Goal: Use online tool/utility: Utilize a website feature to perform a specific function

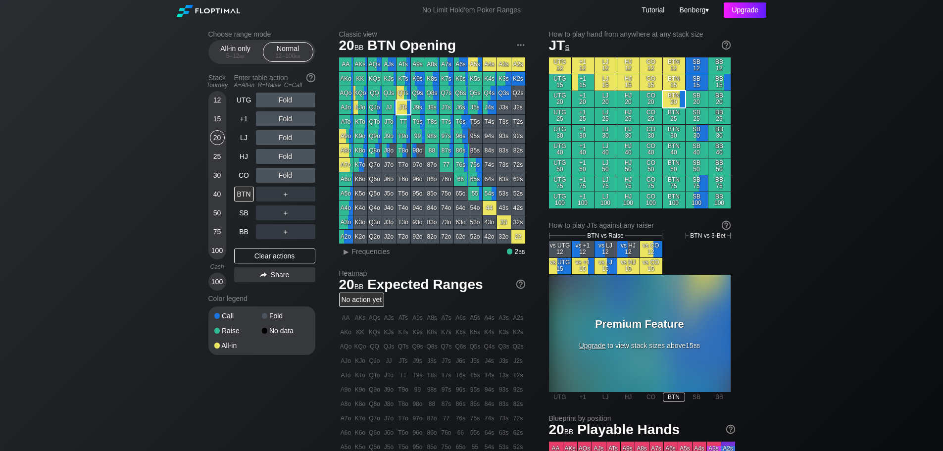
click at [746, 9] on div "Upgrade" at bounding box center [745, 9] width 43 height 15
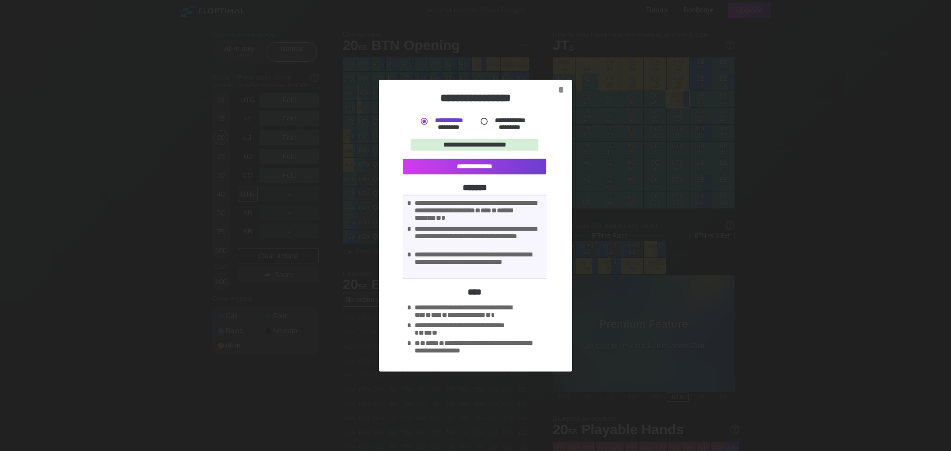
click at [482, 117] on div at bounding box center [484, 121] width 10 height 10
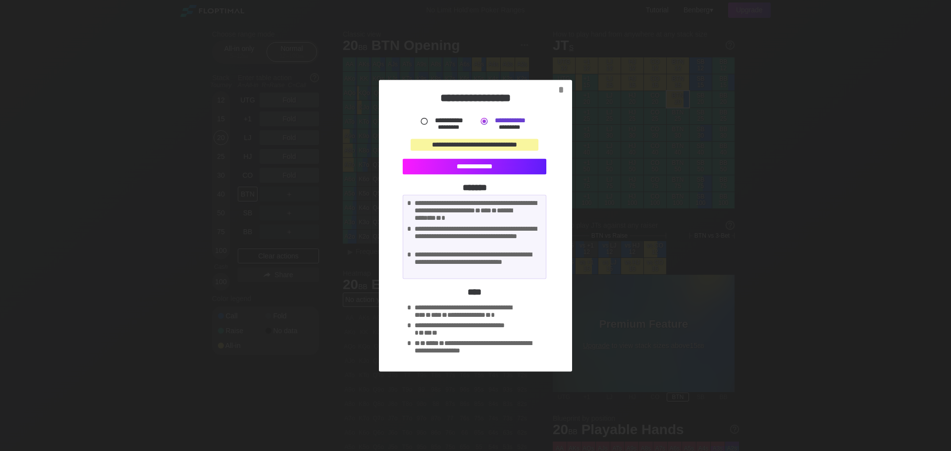
click at [478, 171] on div "**********" at bounding box center [475, 166] width 144 height 16
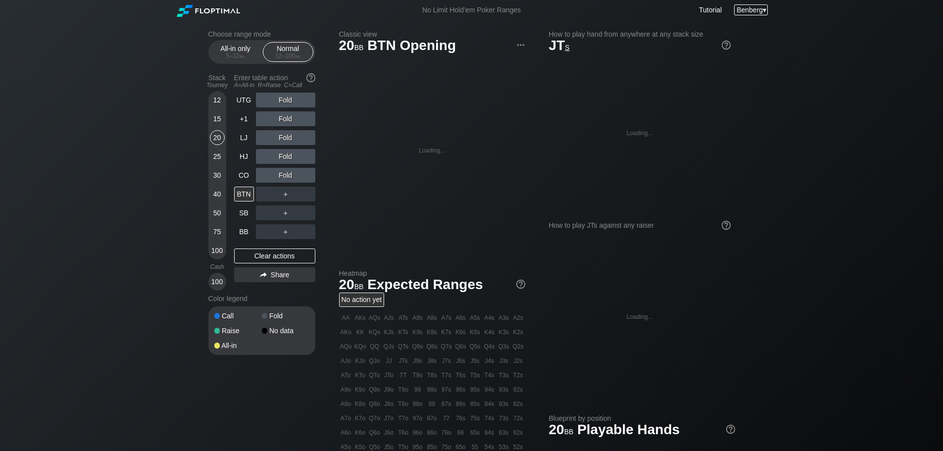
click at [754, 8] on span "Benberg" at bounding box center [750, 10] width 26 height 8
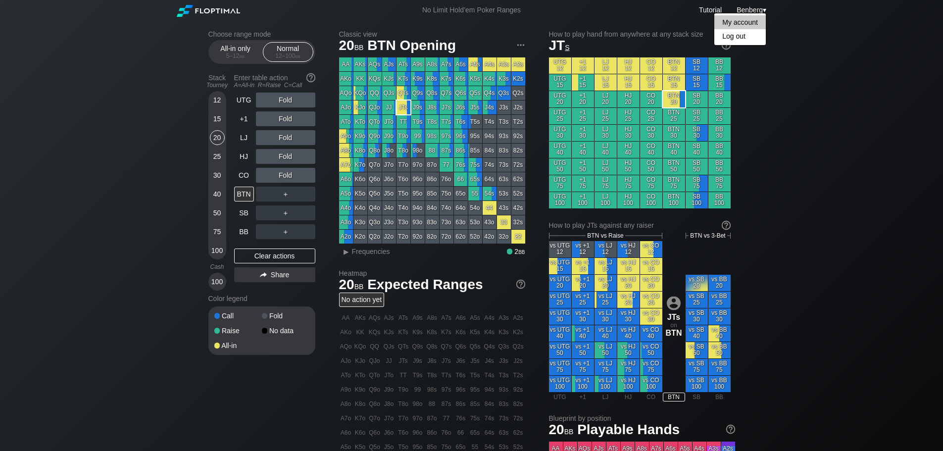
click at [743, 22] on div "My account" at bounding box center [740, 22] width 51 height 14
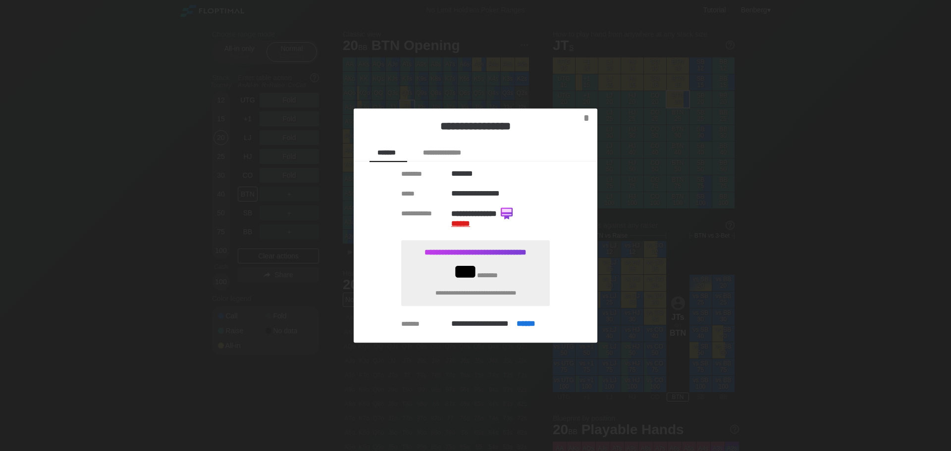
click at [457, 221] on span "******" at bounding box center [460, 223] width 19 height 7
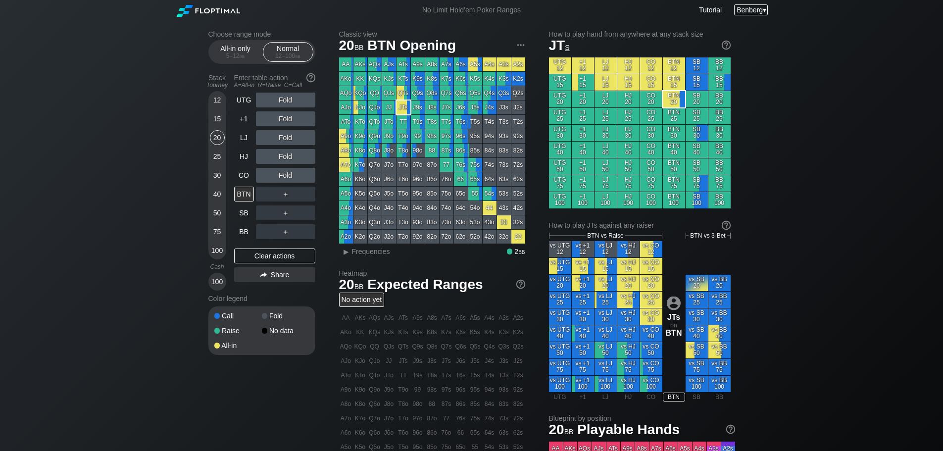
click at [744, 10] on span "Benberg" at bounding box center [750, 10] width 26 height 8
click at [733, 22] on div "My account" at bounding box center [740, 22] width 51 height 14
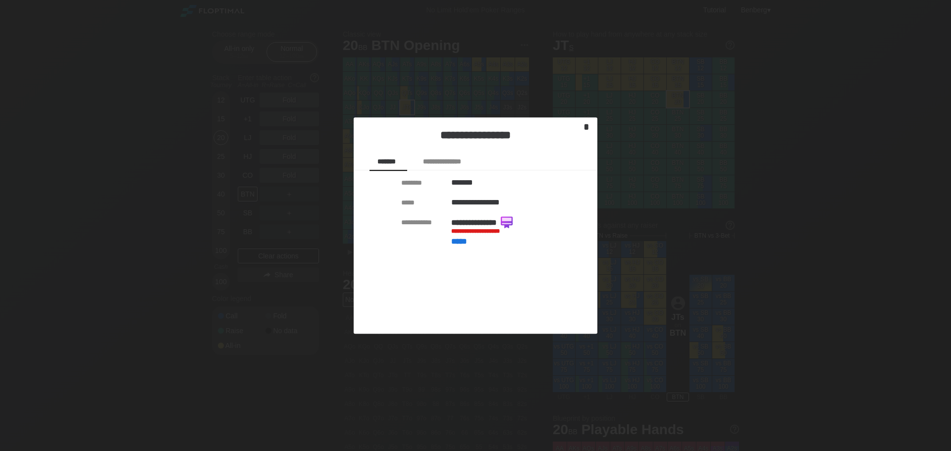
click at [584, 127] on div "*" at bounding box center [586, 126] width 14 height 11
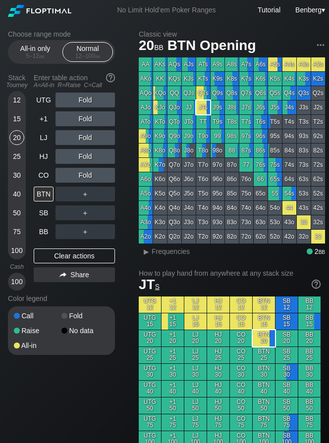
click at [14, 191] on div "40" at bounding box center [16, 194] width 15 height 15
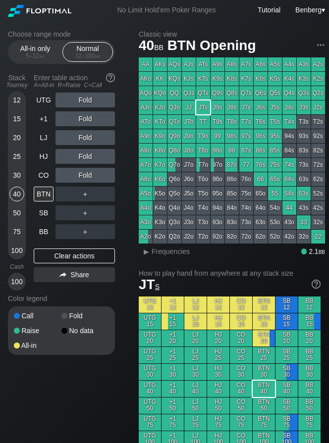
click at [17, 178] on div "30" at bounding box center [16, 175] width 15 height 15
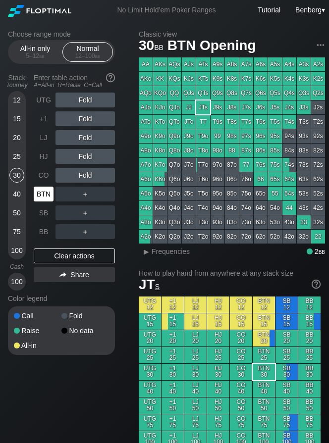
click at [42, 195] on div "BTN" at bounding box center [44, 194] width 20 height 15
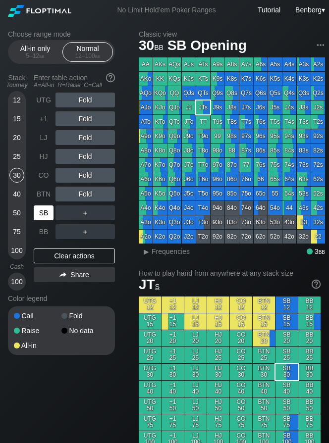
click at [41, 215] on div "SB" at bounding box center [44, 212] width 20 height 15
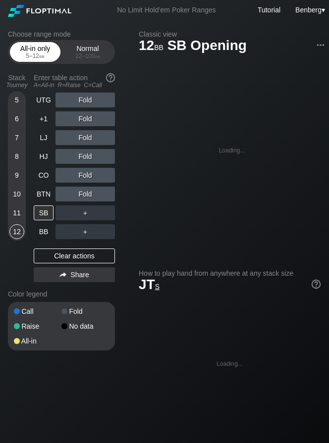
click at [25, 50] on div "All-in only 5 – 12 bb" at bounding box center [35, 52] width 46 height 19
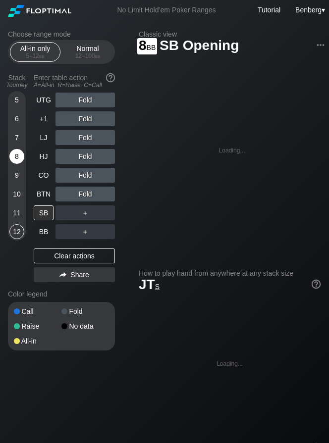
click at [17, 155] on div "8" at bounding box center [16, 156] width 15 height 15
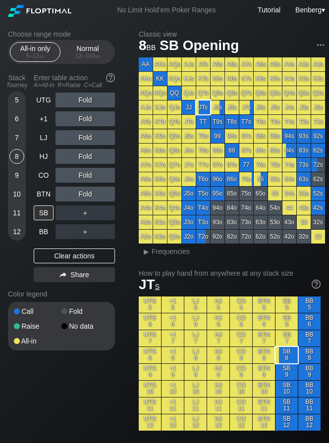
click at [92, 65] on section "Choose range mode All-in only 5 – 12 bb Normal 12 – 100 bb Stack Tourney Enter …" at bounding box center [61, 190] width 107 height 320
click at [80, 58] on div "12 – 100 bb" at bounding box center [88, 55] width 42 height 7
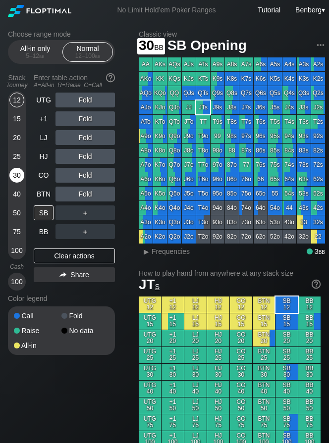
click at [16, 181] on div "30" at bounding box center [16, 175] width 15 height 15
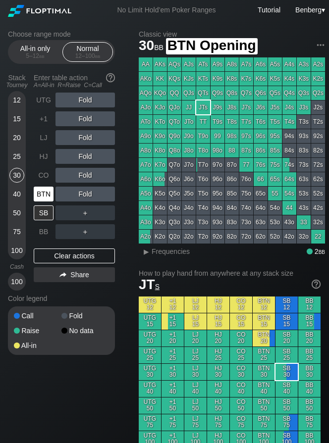
click at [50, 199] on div "BTN" at bounding box center [44, 194] width 20 height 15
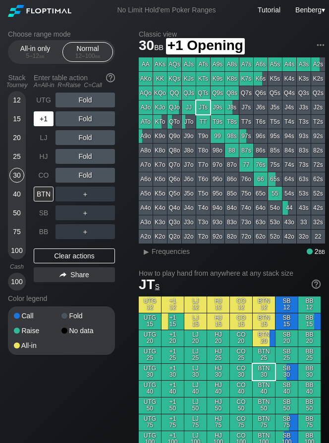
click at [51, 117] on div "+1" at bounding box center [44, 118] width 20 height 15
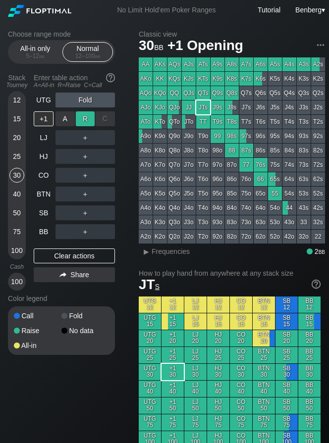
click at [84, 117] on div "R ✕" at bounding box center [85, 118] width 19 height 15
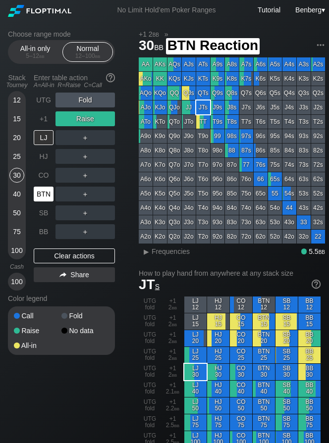
click at [40, 190] on div "BTN" at bounding box center [44, 194] width 20 height 15
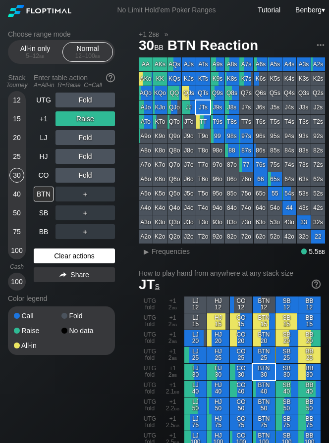
click at [73, 260] on div "Clear actions" at bounding box center [74, 256] width 81 height 15
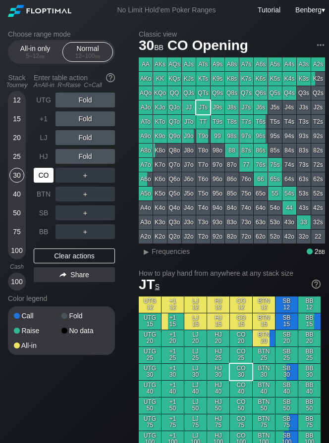
click at [44, 180] on div "CO" at bounding box center [44, 175] width 20 height 15
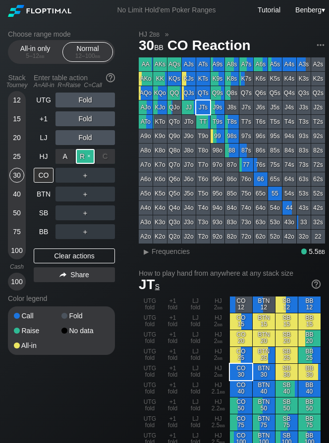
click at [83, 157] on div "R ✕" at bounding box center [85, 156] width 19 height 15
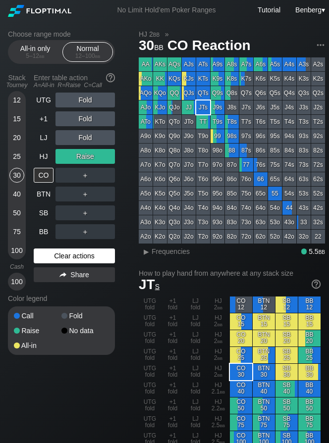
click at [73, 251] on div "Clear actions" at bounding box center [74, 256] width 81 height 15
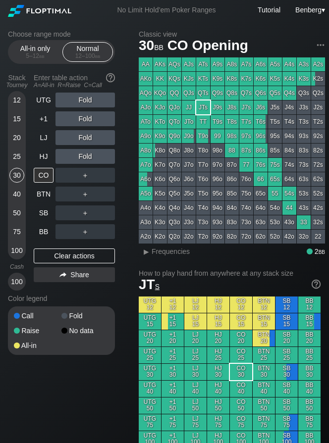
click at [17, 152] on div "25" at bounding box center [16, 156] width 15 height 15
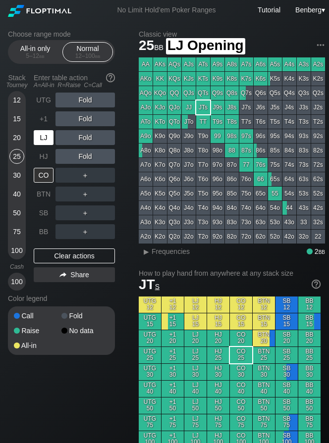
click at [46, 129] on div "LJ" at bounding box center [45, 137] width 22 height 19
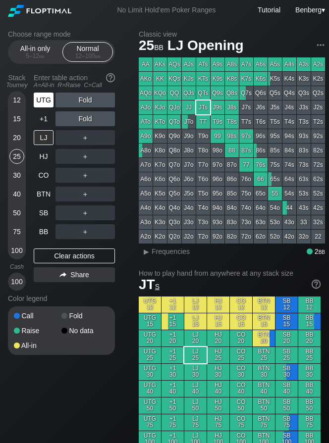
click at [48, 96] on div "UTG" at bounding box center [44, 100] width 20 height 15
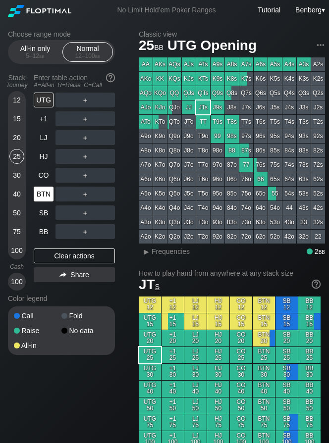
click at [37, 191] on div "BTN" at bounding box center [44, 194] width 20 height 15
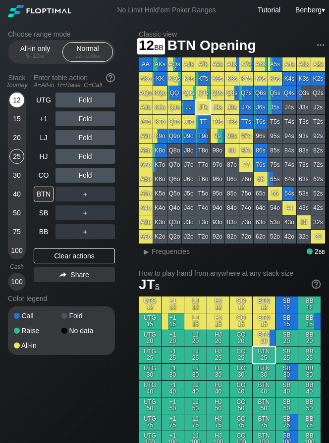
click at [15, 98] on div "12" at bounding box center [16, 100] width 15 height 15
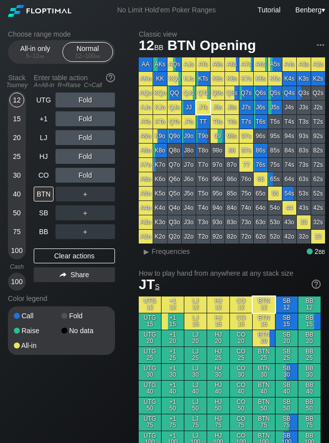
click at [16, 157] on div "25" at bounding box center [16, 156] width 15 height 15
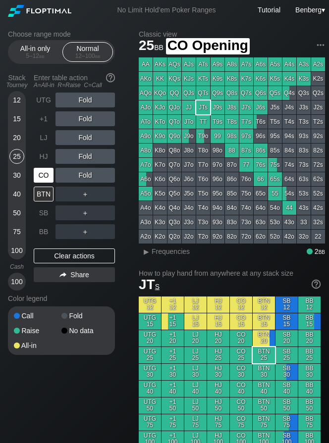
click at [35, 173] on div "CO" at bounding box center [44, 175] width 20 height 15
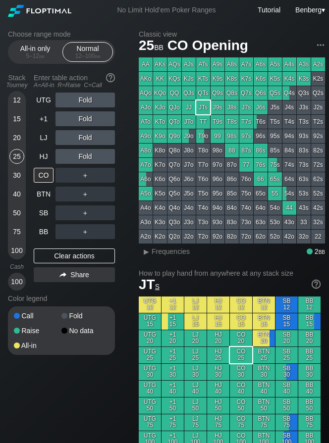
click at [21, 134] on div "20" at bounding box center [16, 137] width 15 height 15
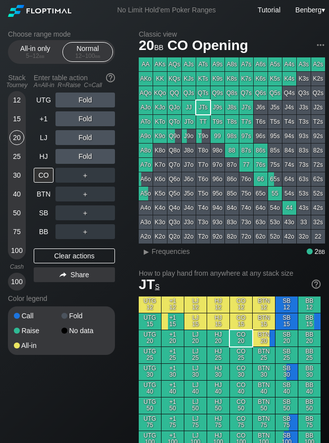
click at [16, 142] on div "20" at bounding box center [16, 137] width 15 height 15
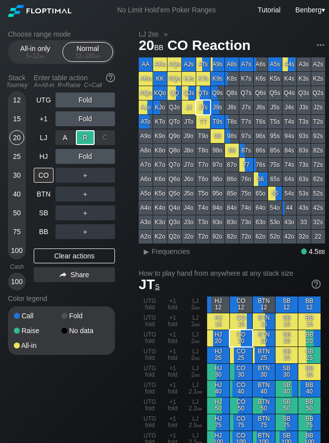
click at [87, 138] on div "R ✕" at bounding box center [85, 137] width 19 height 15
click at [84, 175] on div "R ✕" at bounding box center [85, 175] width 19 height 15
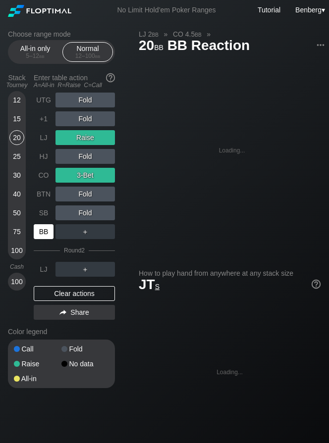
click at [42, 231] on div "BB" at bounding box center [44, 231] width 20 height 15
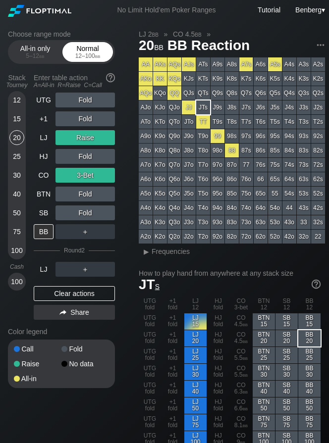
click at [69, 57] on div "12 – 100 bb" at bounding box center [88, 55] width 42 height 7
click at [90, 47] on div "Normal 12 – 100 bb" at bounding box center [88, 52] width 46 height 19
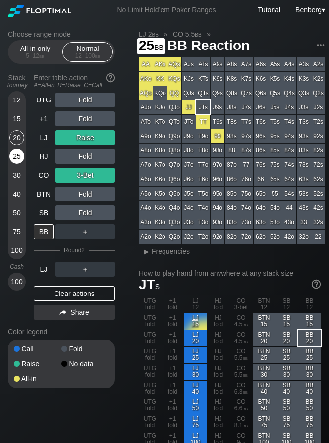
click at [16, 150] on div "25" at bounding box center [16, 156] width 15 height 15
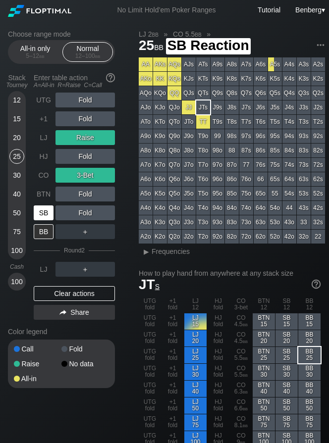
click at [47, 218] on div "SB" at bounding box center [44, 212] width 20 height 15
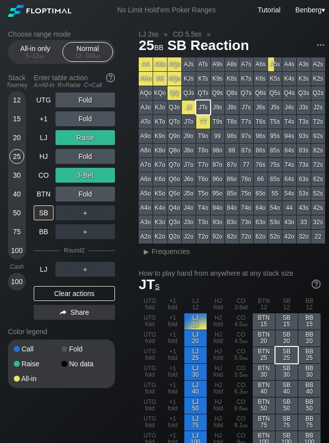
click at [55, 289] on div "Clear actions" at bounding box center [74, 293] width 81 height 15
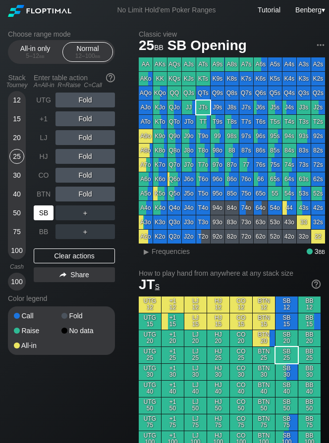
click at [51, 212] on div "SB" at bounding box center [44, 212] width 20 height 15
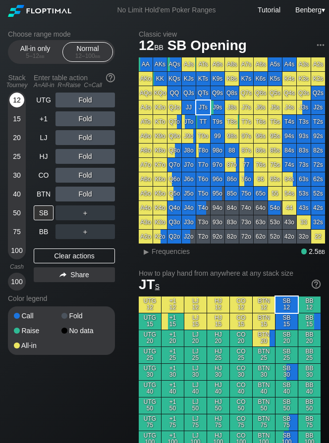
click at [23, 97] on div "12" at bounding box center [16, 100] width 15 height 15
click at [71, 139] on div "A ✕" at bounding box center [64, 137] width 19 height 15
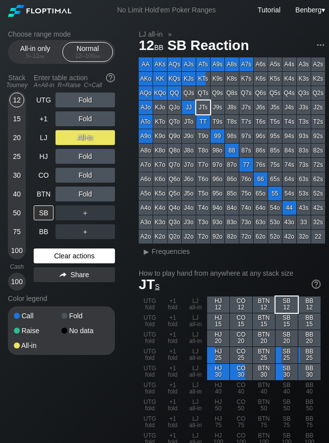
click at [51, 254] on div "Clear actions" at bounding box center [74, 256] width 81 height 15
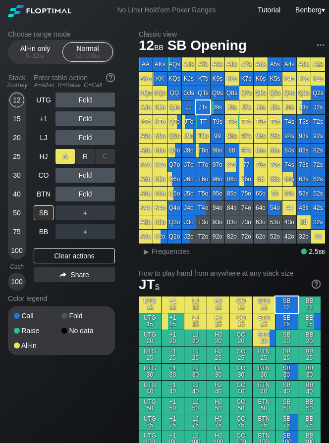
click at [64, 158] on div "A ✕" at bounding box center [64, 156] width 19 height 15
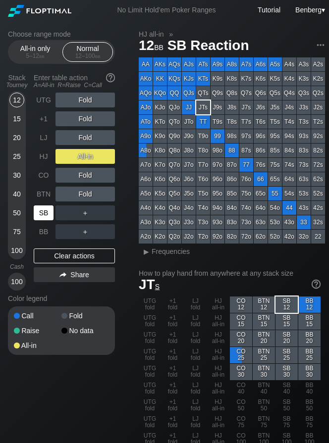
click at [46, 211] on div "SB" at bounding box center [44, 212] width 20 height 15
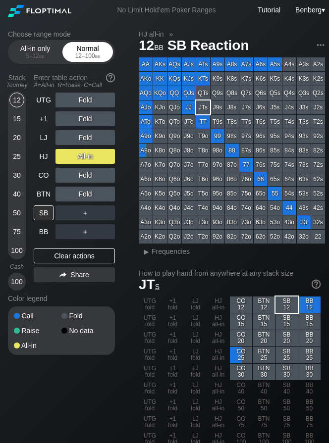
click at [75, 60] on div "Normal 12 – 100 bb" at bounding box center [88, 52] width 46 height 19
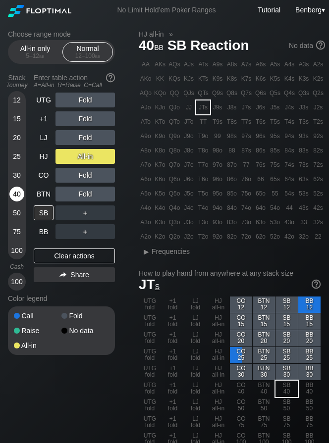
click at [16, 195] on div "40" at bounding box center [16, 194] width 15 height 15
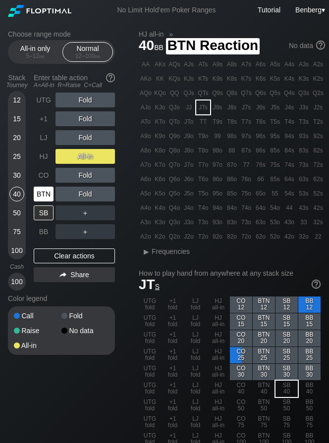
click at [47, 189] on div "BTN" at bounding box center [44, 194] width 20 height 15
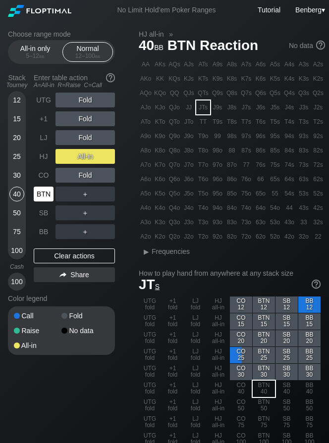
click at [47, 189] on div "BTN" at bounding box center [44, 194] width 20 height 15
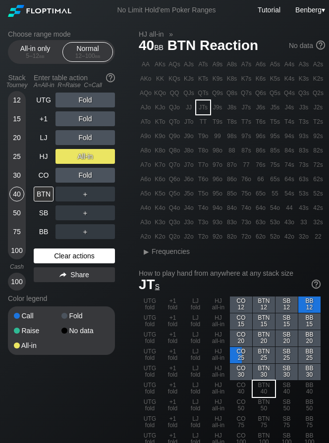
click at [55, 254] on div "Clear actions" at bounding box center [74, 256] width 81 height 15
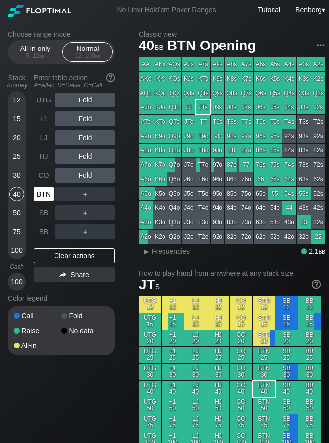
click at [41, 199] on div "BTN" at bounding box center [44, 194] width 20 height 15
click at [13, 120] on div "15" at bounding box center [16, 118] width 15 height 15
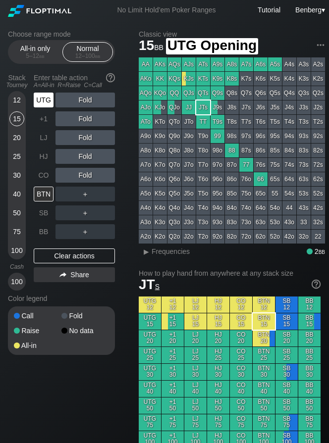
click at [42, 101] on div "UTG" at bounding box center [44, 100] width 20 height 15
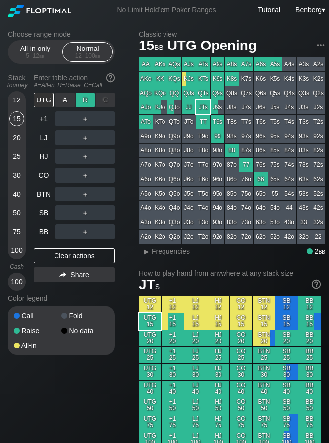
click at [81, 101] on div "R ✕" at bounding box center [85, 100] width 19 height 15
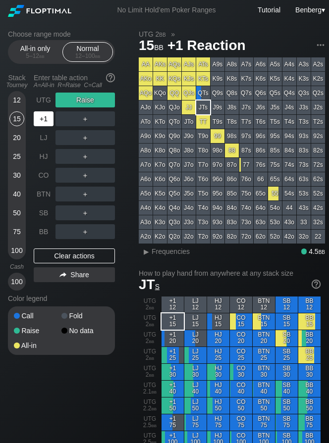
click at [51, 116] on div "+1" at bounding box center [44, 118] width 20 height 15
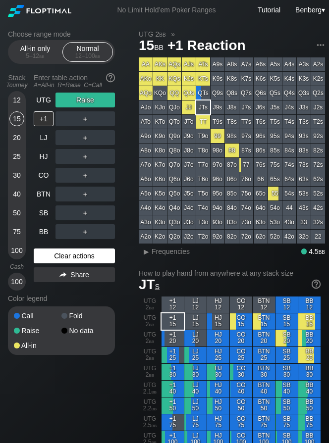
drag, startPoint x: 93, startPoint y: 251, endPoint x: 97, endPoint y: 254, distance: 5.1
click at [93, 251] on div "Clear actions" at bounding box center [74, 256] width 81 height 15
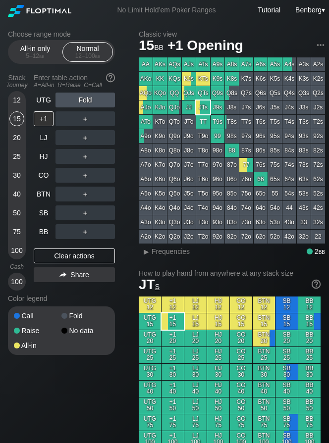
click at [20, 195] on div "40" at bounding box center [16, 194] width 15 height 15
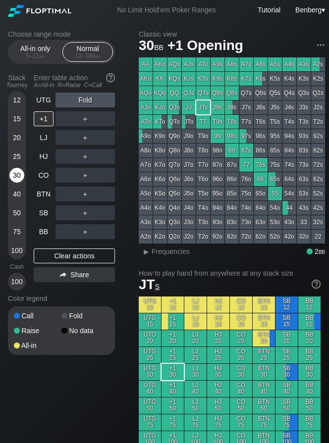
click at [12, 179] on div "30" at bounding box center [16, 175] width 15 height 15
click at [33, 54] on div "5 – 12 bb" at bounding box center [35, 55] width 42 height 7
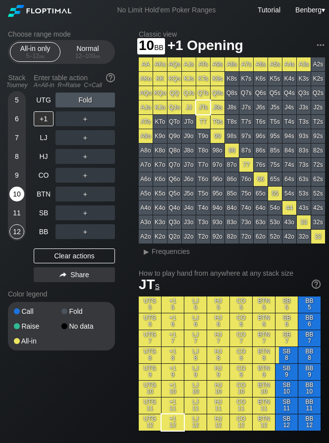
click at [11, 191] on div "10" at bounding box center [16, 194] width 15 height 15
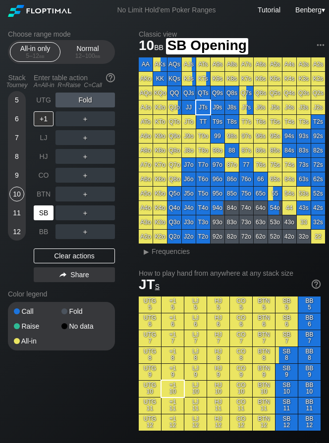
click at [52, 210] on div "SB" at bounding box center [44, 212] width 20 height 15
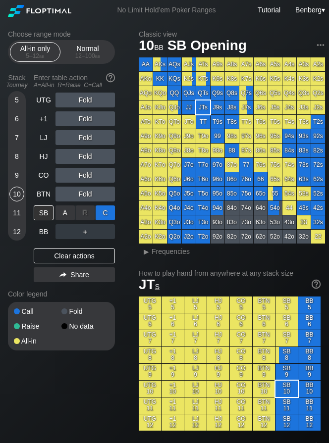
click at [101, 212] on div "C ✕" at bounding box center [105, 212] width 19 height 15
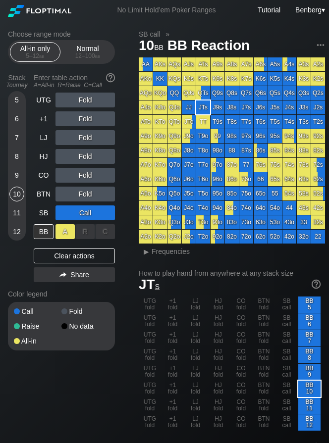
click at [59, 233] on div "A ✕" at bounding box center [64, 231] width 19 height 15
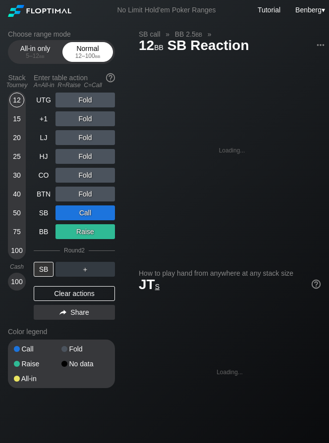
click at [99, 56] on span "bb" at bounding box center [97, 55] width 5 height 7
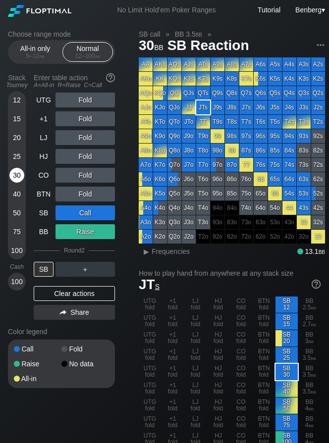
click at [12, 181] on div "30" at bounding box center [16, 175] width 15 height 15
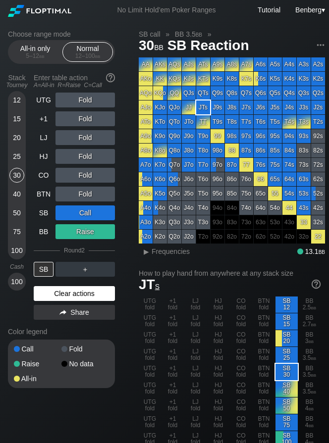
click at [68, 290] on div "Clear actions" at bounding box center [74, 293] width 81 height 15
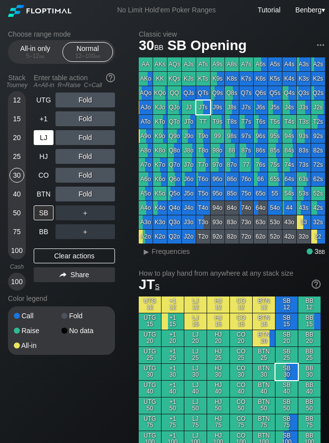
click at [43, 140] on div "LJ" at bounding box center [44, 137] width 20 height 15
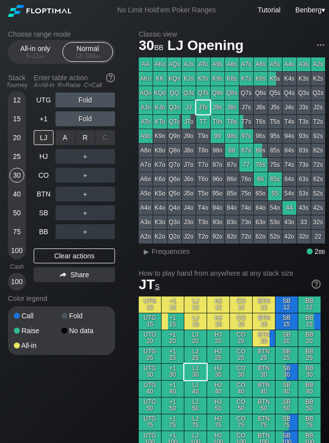
click at [85, 140] on div "R ✕" at bounding box center [85, 137] width 19 height 15
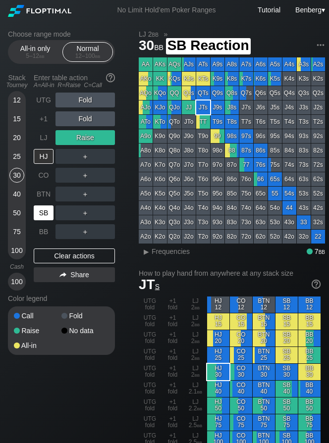
click at [40, 212] on div "SB" at bounding box center [44, 212] width 20 height 15
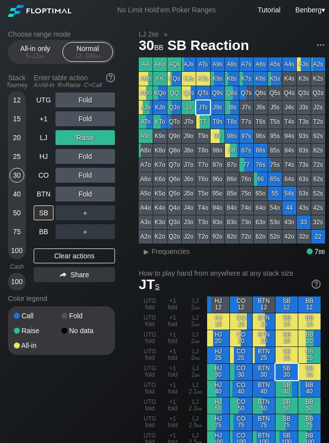
drag, startPoint x: 12, startPoint y: 154, endPoint x: 18, endPoint y: 154, distance: 6.5
click at [12, 154] on div "25" at bounding box center [16, 156] width 15 height 15
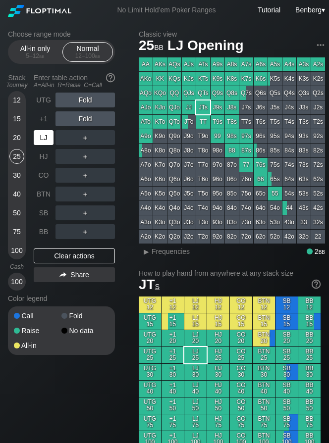
click at [39, 144] on div "LJ" at bounding box center [44, 137] width 20 height 15
click at [39, 158] on div "HJ" at bounding box center [44, 156] width 20 height 15
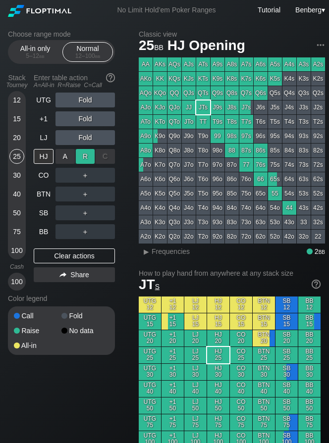
click at [86, 160] on div "R ✕" at bounding box center [85, 156] width 19 height 15
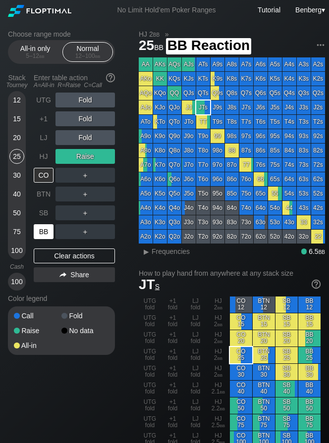
click at [40, 235] on div "BB" at bounding box center [44, 231] width 20 height 15
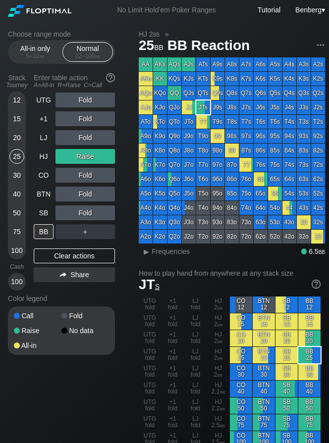
click at [18, 112] on div "15" at bounding box center [16, 118] width 15 height 15
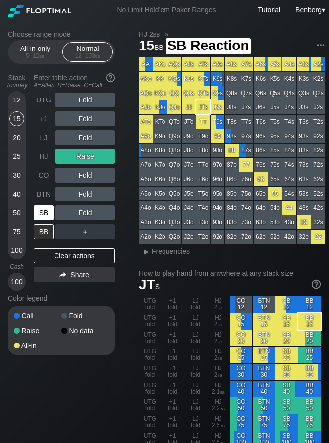
click at [44, 216] on div "SB" at bounding box center [44, 212] width 20 height 15
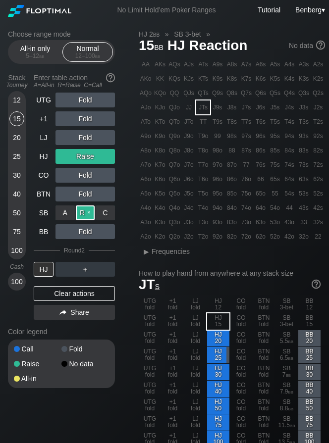
click at [85, 215] on div "R ✕" at bounding box center [85, 212] width 19 height 15
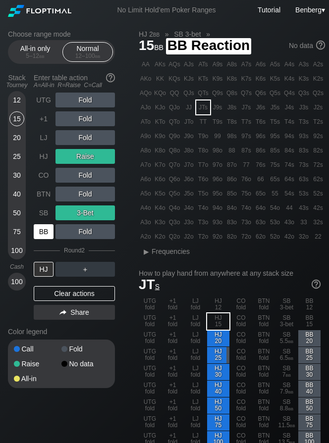
click at [45, 235] on div "BB" at bounding box center [44, 231] width 20 height 15
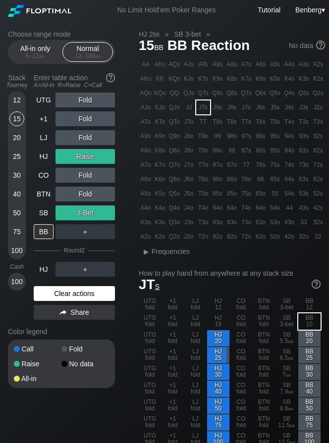
click at [47, 295] on div "Clear actions" at bounding box center [74, 293] width 81 height 15
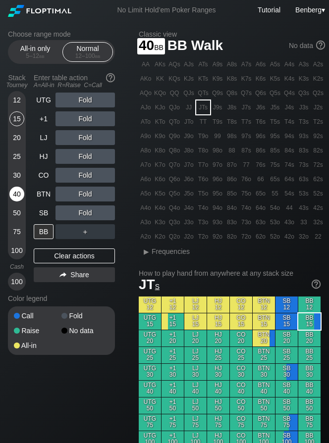
click at [18, 200] on div "40" at bounding box center [16, 194] width 15 height 15
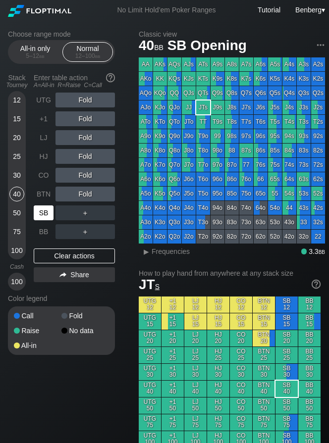
click at [40, 210] on div "SB" at bounding box center [44, 212] width 20 height 15
click at [16, 178] on div "30" at bounding box center [16, 175] width 15 height 15
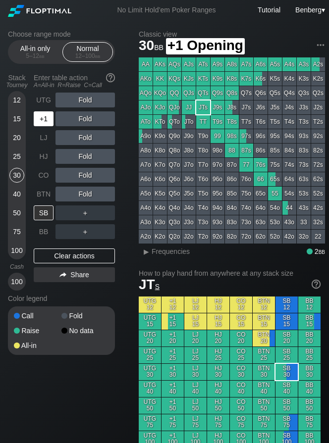
click at [41, 120] on div "+1" at bounding box center [44, 118] width 20 height 15
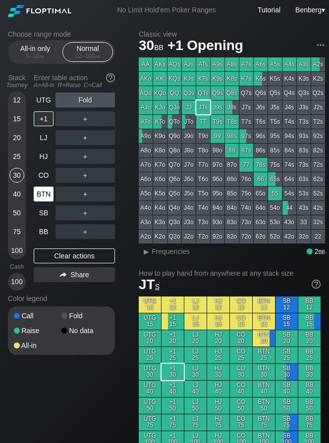
click at [43, 193] on div "BTN" at bounding box center [44, 194] width 20 height 15
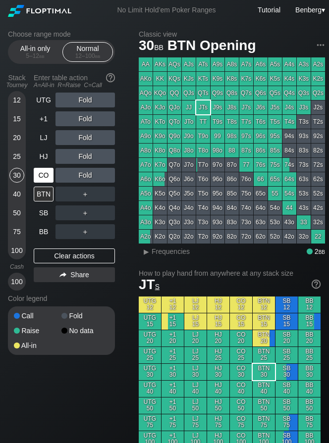
click at [36, 172] on div "CO" at bounding box center [44, 175] width 20 height 15
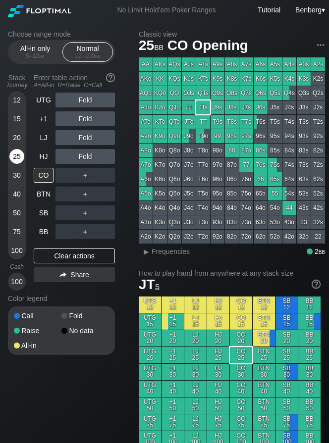
click at [18, 158] on div "25" at bounding box center [16, 156] width 15 height 15
click at [44, 157] on div "HJ" at bounding box center [44, 156] width 20 height 15
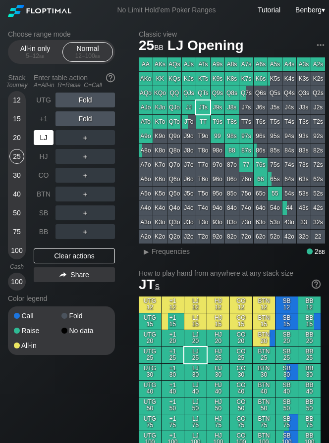
click at [42, 139] on div "LJ" at bounding box center [44, 137] width 20 height 15
drag, startPoint x: 15, startPoint y: 117, endPoint x: 19, endPoint y: 147, distance: 30.0
click at [15, 117] on div "15" at bounding box center [16, 118] width 15 height 15
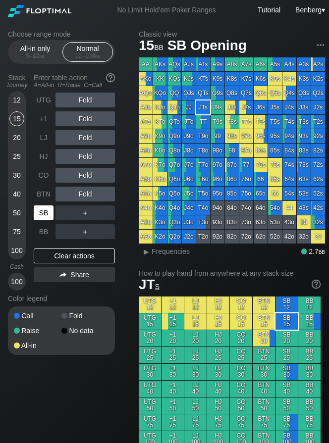
click at [47, 217] on div "SB" at bounding box center [44, 212] width 20 height 15
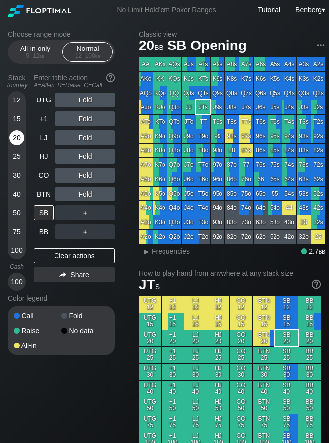
click at [12, 142] on div "20" at bounding box center [16, 137] width 15 height 15
click at [22, 171] on div "30" at bounding box center [16, 175] width 15 height 15
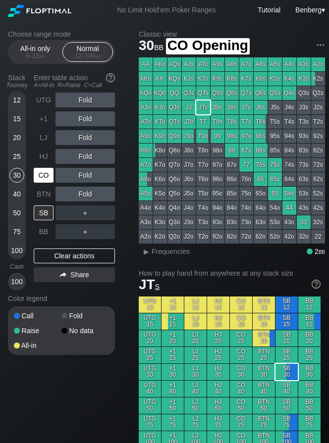
click at [35, 173] on div "CO" at bounding box center [44, 175] width 20 height 15
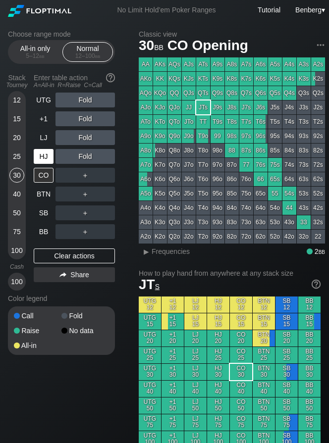
click at [38, 156] on div "HJ" at bounding box center [44, 156] width 20 height 15
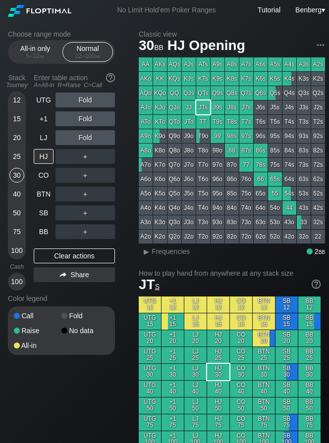
click at [17, 119] on div "15" at bounding box center [16, 118] width 15 height 15
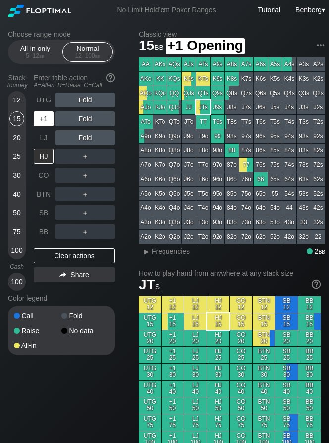
click at [42, 124] on div "+1" at bounding box center [44, 118] width 20 height 15
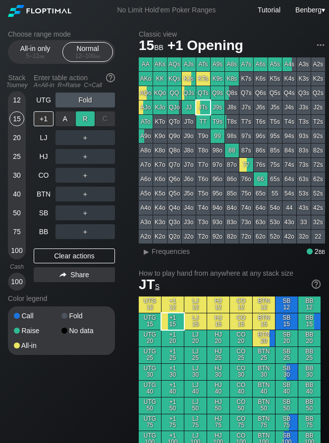
click at [85, 126] on div "R ✕" at bounding box center [85, 118] width 19 height 15
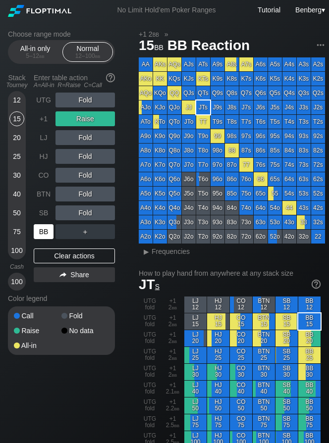
click at [40, 227] on div "BB" at bounding box center [44, 231] width 20 height 15
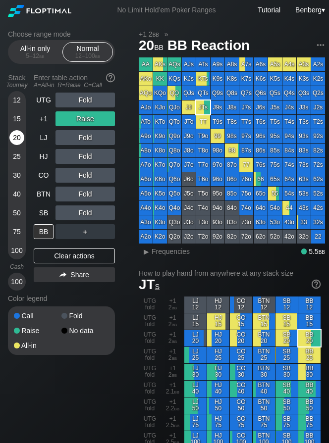
click at [11, 133] on div "20" at bounding box center [16, 137] width 15 height 15
click at [83, 120] on div "R ✕" at bounding box center [85, 118] width 19 height 15
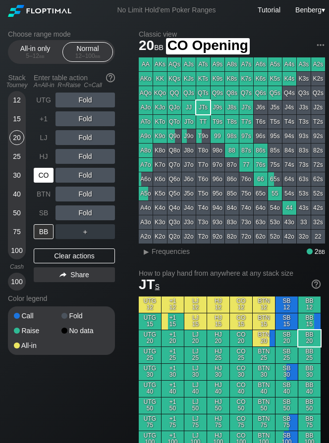
click at [50, 179] on div "CO" at bounding box center [44, 175] width 20 height 15
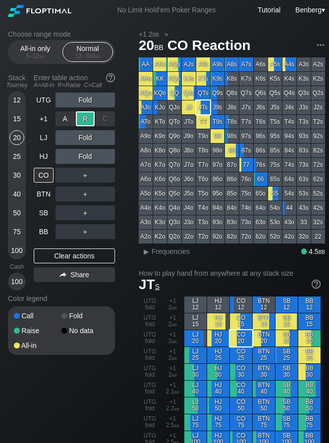
click at [88, 123] on div "R ✕" at bounding box center [85, 118] width 19 height 15
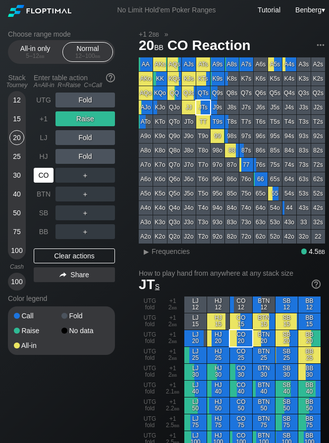
click at [45, 179] on div "CO" at bounding box center [44, 175] width 20 height 15
click at [13, 191] on div "40" at bounding box center [16, 194] width 15 height 15
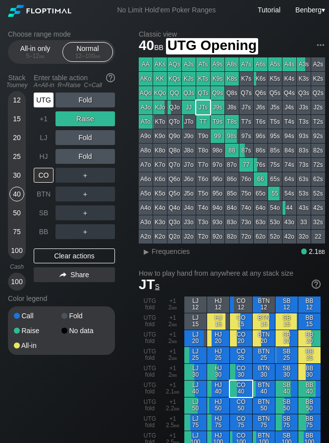
click at [41, 97] on div "UTG" at bounding box center [44, 100] width 20 height 15
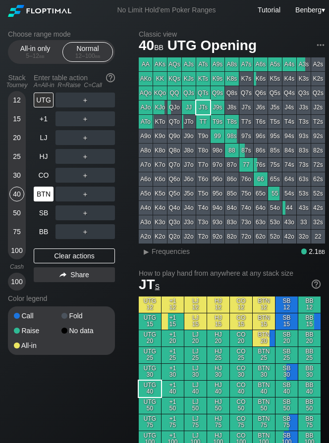
click at [46, 188] on div "BTN" at bounding box center [44, 194] width 20 height 15
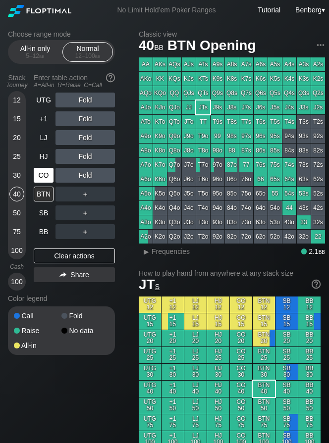
click at [45, 182] on div "CO" at bounding box center [44, 175] width 20 height 15
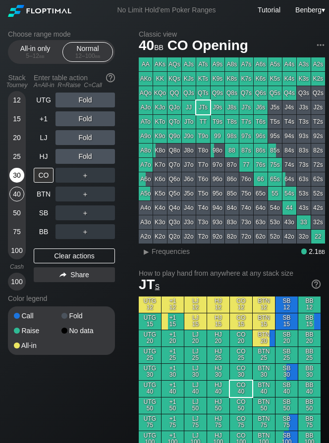
click at [18, 175] on div "30" at bounding box center [16, 175] width 15 height 15
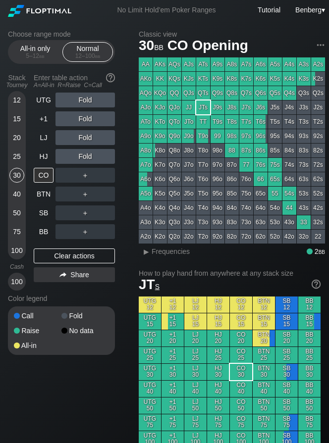
click at [88, 104] on div "Fold" at bounding box center [84, 100] width 59 height 15
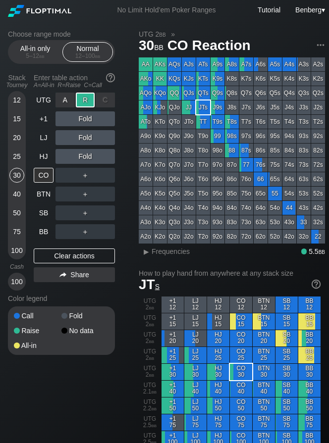
click at [88, 104] on div "R ✕" at bounding box center [85, 100] width 19 height 15
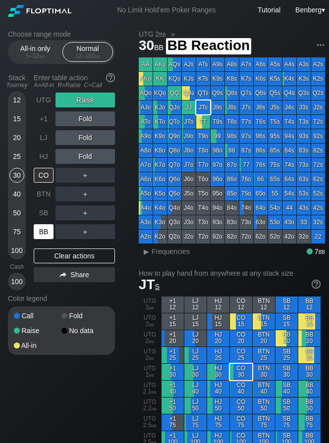
click at [42, 225] on div "BB" at bounding box center [44, 231] width 20 height 15
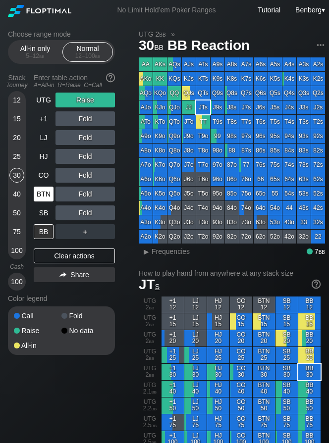
click at [39, 194] on div "BTN" at bounding box center [44, 194] width 20 height 15
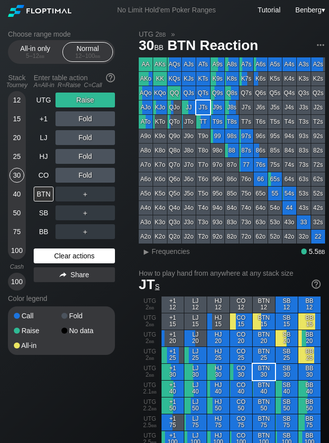
click at [45, 250] on div "Clear actions" at bounding box center [74, 256] width 81 height 15
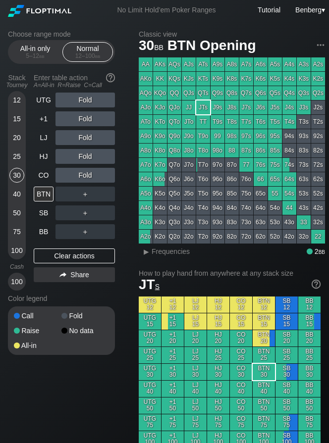
click at [15, 105] on div "12" at bounding box center [16, 100] width 15 height 15
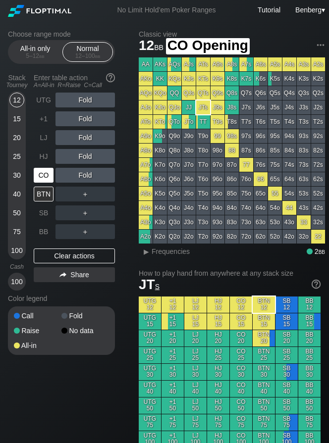
click at [43, 176] on div "CO" at bounding box center [44, 175] width 20 height 15
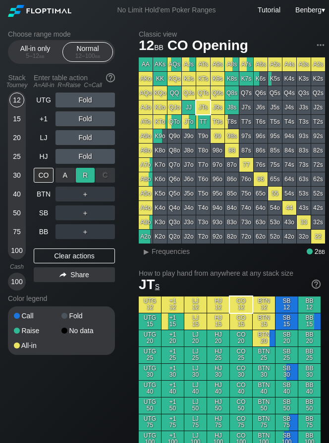
click at [90, 173] on div "R ✕" at bounding box center [85, 175] width 19 height 15
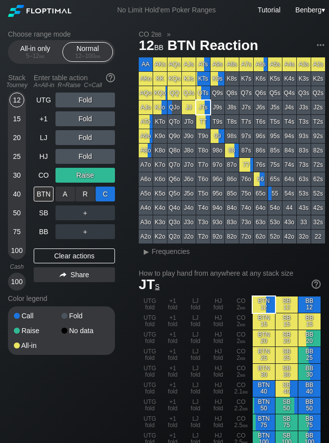
click at [100, 193] on div "C ✕" at bounding box center [105, 194] width 19 height 15
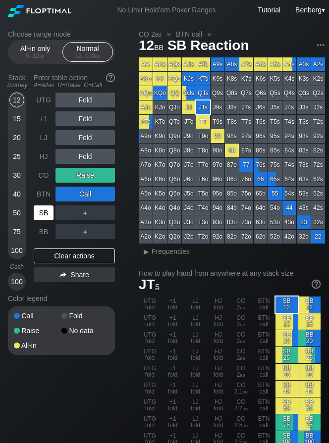
click at [39, 215] on div "SB" at bounding box center [44, 212] width 20 height 15
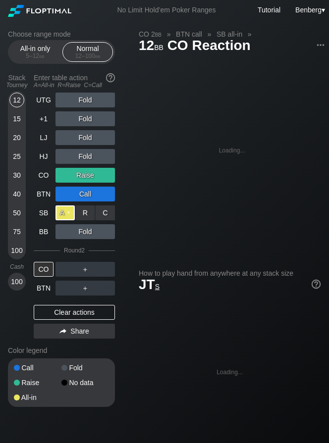
click at [61, 211] on div "A ✕" at bounding box center [64, 212] width 19 height 15
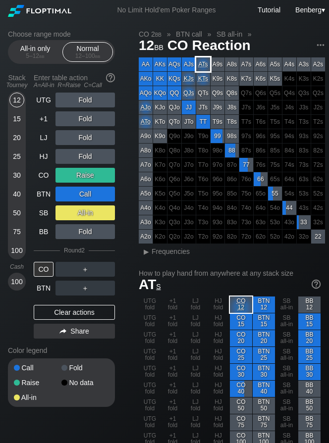
click at [205, 58] on div "ATs" at bounding box center [203, 64] width 14 height 14
click at [169, 248] on span "Frequencies" at bounding box center [171, 252] width 38 height 8
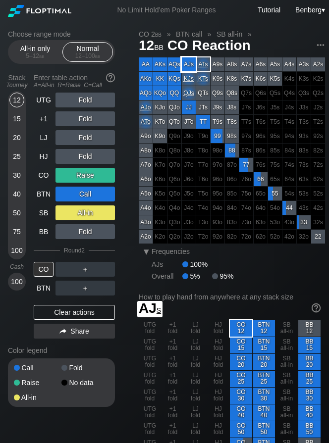
click at [194, 61] on div "AJs" at bounding box center [189, 64] width 14 height 14
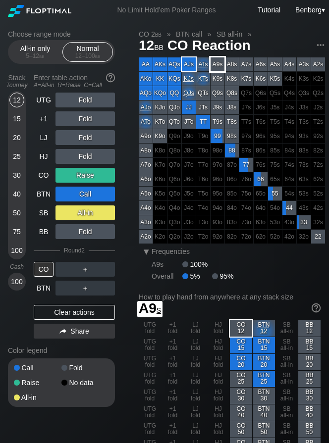
click at [215, 63] on div "A9s" at bounding box center [217, 64] width 14 height 14
click at [16, 132] on div "20" at bounding box center [16, 137] width 15 height 15
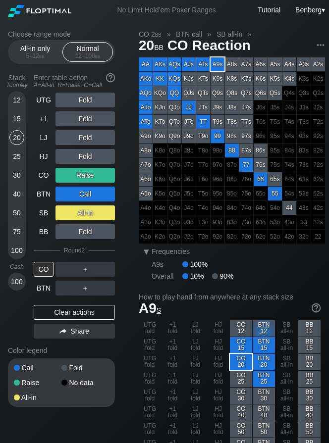
drag, startPoint x: 62, startPoint y: 309, endPoint x: 35, endPoint y: 243, distance: 72.2
click at [62, 309] on div "Clear actions" at bounding box center [74, 312] width 81 height 15
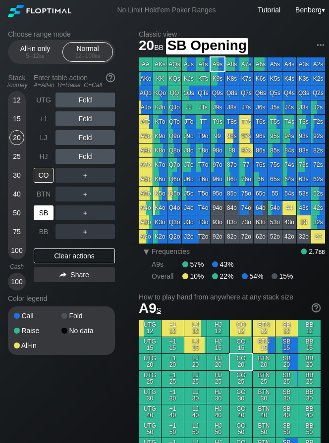
click at [42, 208] on div "SB" at bounding box center [44, 212] width 20 height 15
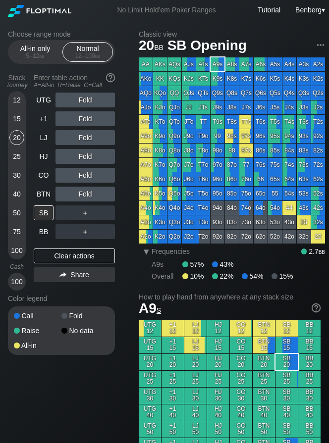
click at [10, 193] on div "40" at bounding box center [16, 194] width 15 height 15
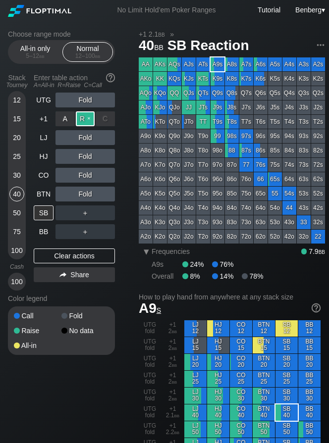
click at [85, 120] on div "R ✕" at bounding box center [85, 118] width 19 height 15
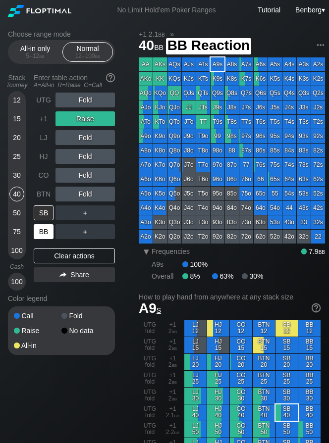
click at [46, 227] on div "BB" at bounding box center [44, 231] width 20 height 15
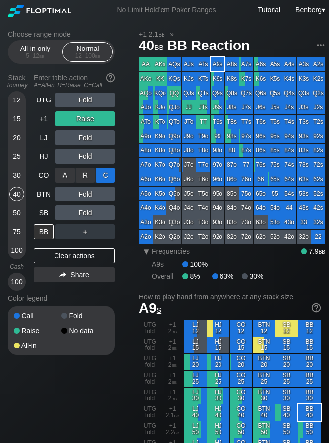
click at [102, 175] on div "C ✕" at bounding box center [105, 175] width 19 height 15
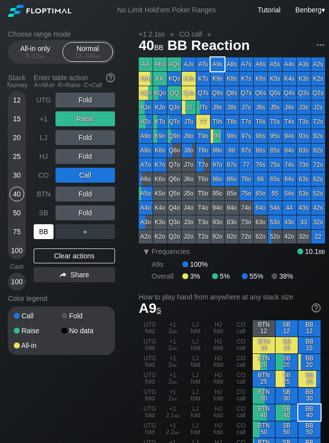
click at [47, 230] on div "BB" at bounding box center [44, 231] width 20 height 15
click at [16, 121] on div "15" at bounding box center [16, 118] width 15 height 15
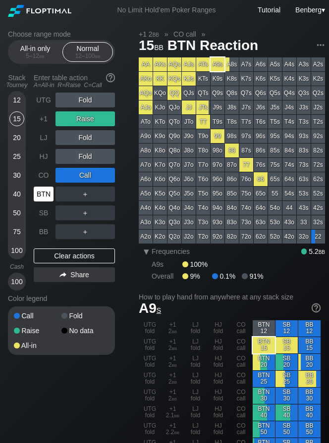
click at [39, 194] on div "BTN" at bounding box center [44, 194] width 20 height 15
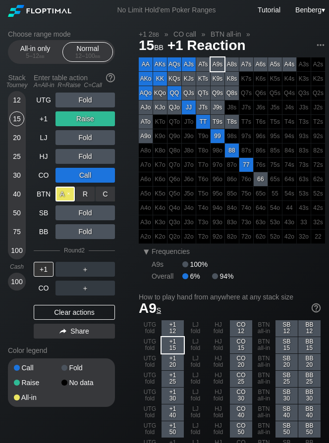
click at [68, 194] on div "A ✕" at bounding box center [64, 194] width 19 height 15
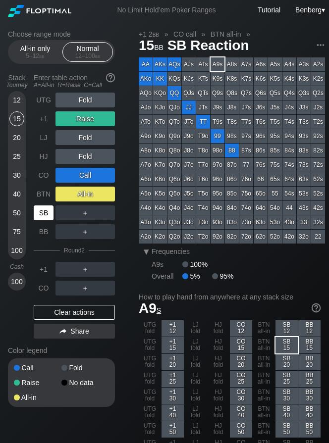
click at [44, 215] on div "SB" at bounding box center [44, 212] width 20 height 15
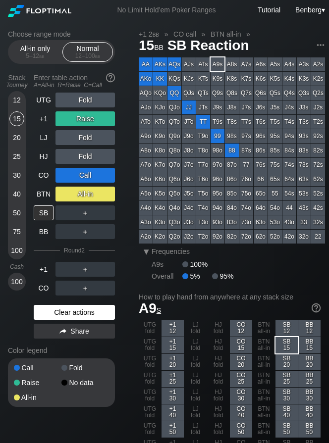
click at [60, 314] on div "Clear actions" at bounding box center [74, 312] width 81 height 15
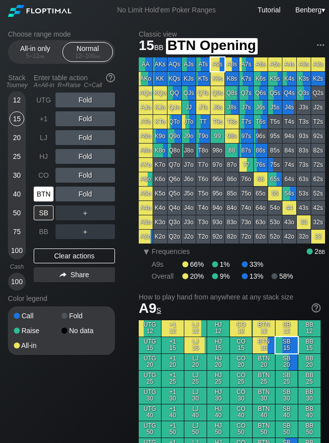
click at [51, 194] on div "BTN" at bounding box center [44, 194] width 20 height 15
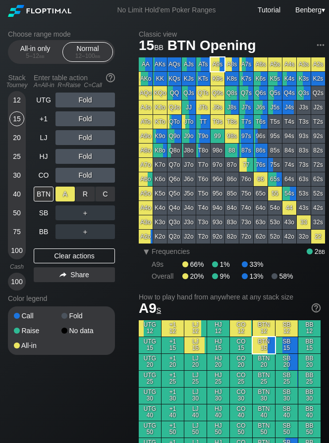
click at [68, 197] on div "A ✕" at bounding box center [64, 194] width 19 height 15
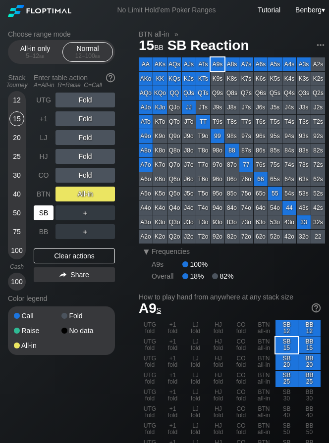
click at [37, 213] on div "SB" at bounding box center [44, 212] width 20 height 15
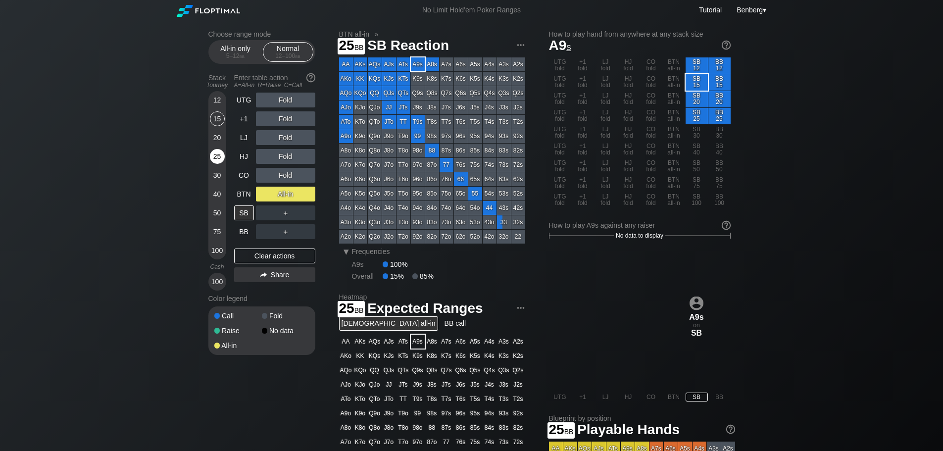
click at [217, 157] on div "25" at bounding box center [217, 156] width 15 height 15
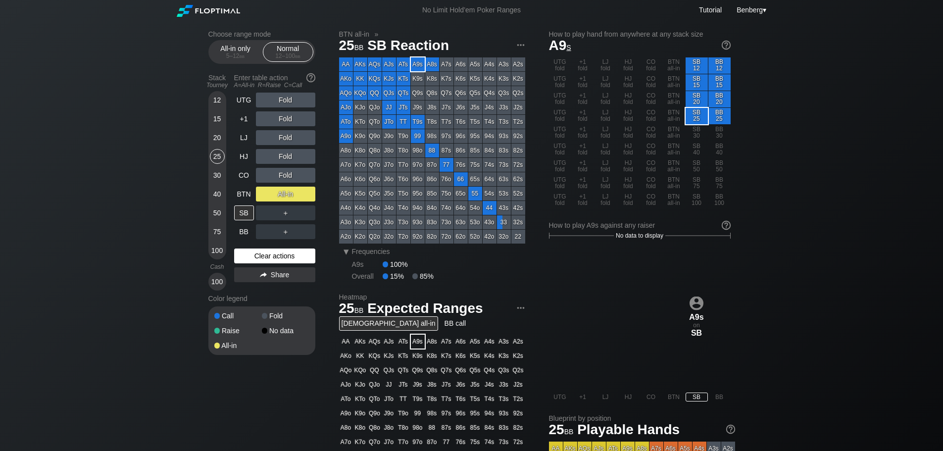
click at [256, 250] on div "Clear actions" at bounding box center [274, 256] width 81 height 15
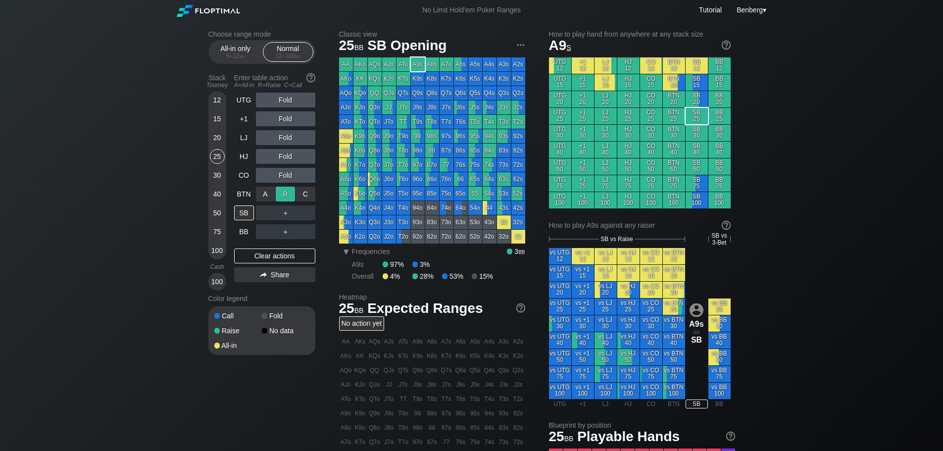
click at [281, 195] on div "R ✕" at bounding box center [285, 194] width 19 height 15
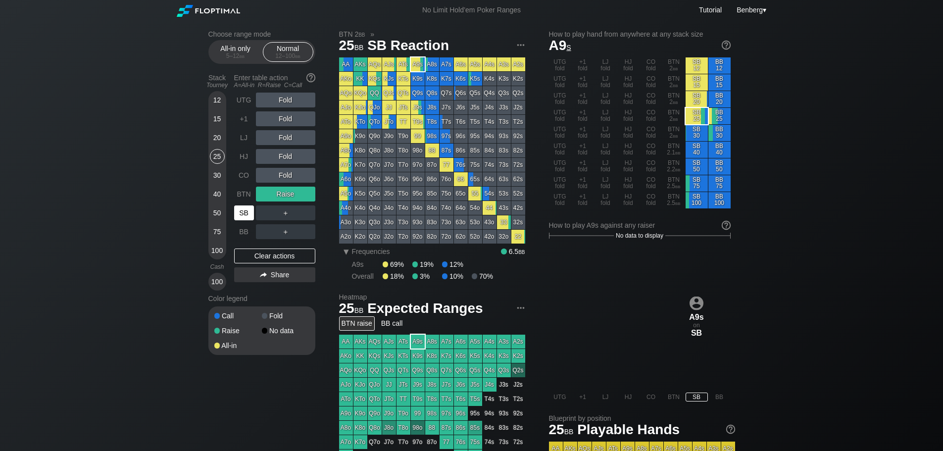
click at [235, 213] on div "SB" at bounding box center [244, 212] width 20 height 15
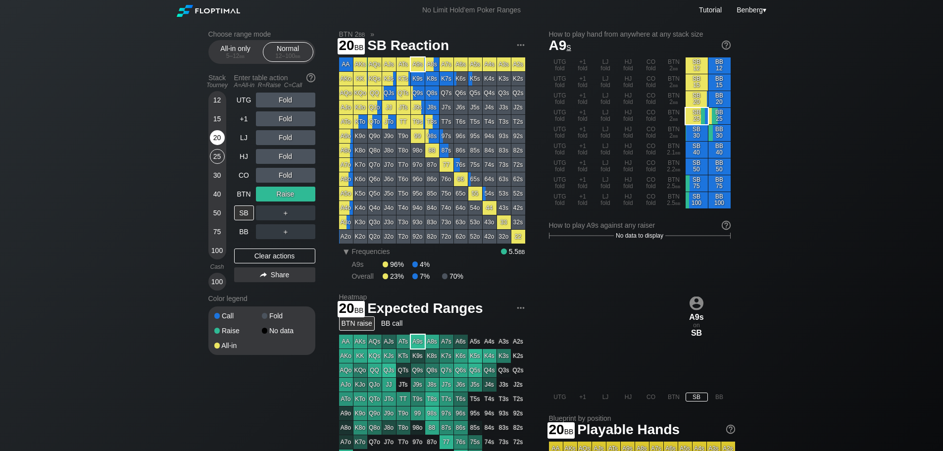
click at [218, 139] on div "20" at bounding box center [217, 137] width 15 height 15
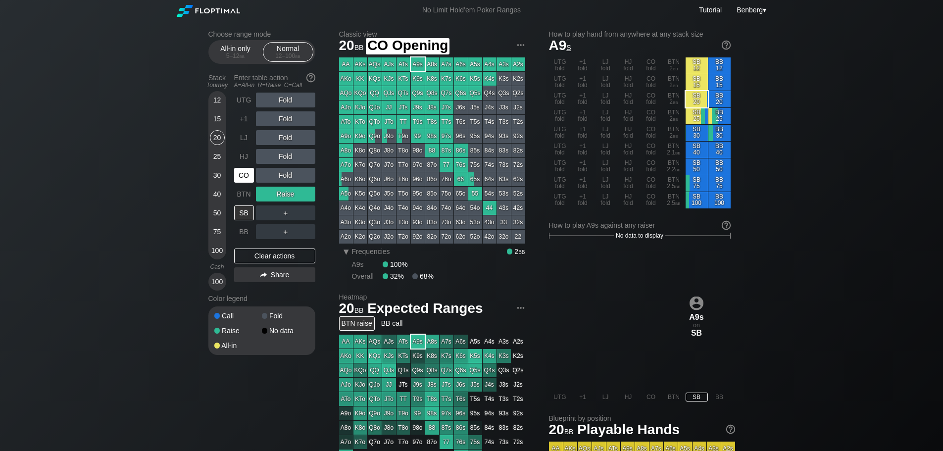
click at [248, 171] on div "CO" at bounding box center [244, 175] width 20 height 15
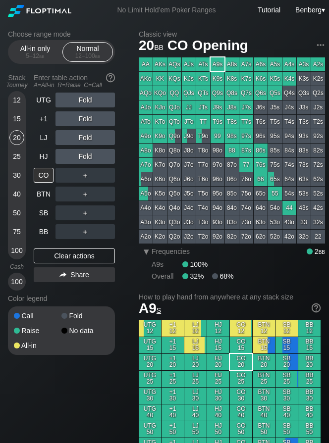
click at [16, 181] on div "30" at bounding box center [16, 175] width 15 height 15
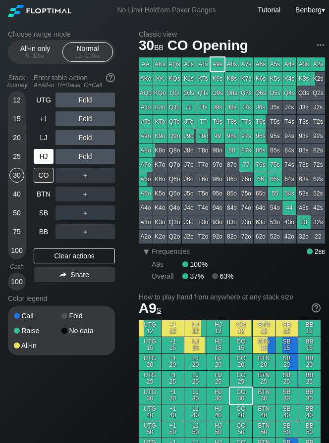
click at [49, 159] on div "HJ" at bounding box center [44, 156] width 20 height 15
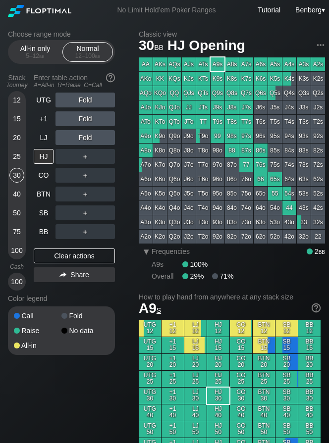
click at [14, 151] on div "25" at bounding box center [16, 156] width 15 height 15
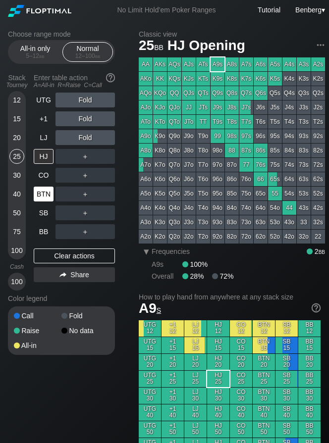
click at [39, 192] on div "BTN" at bounding box center [44, 194] width 20 height 15
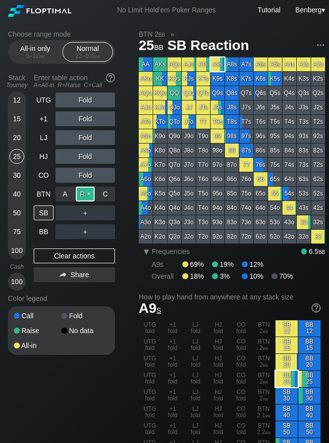
click at [89, 191] on div "R ✕" at bounding box center [85, 194] width 19 height 15
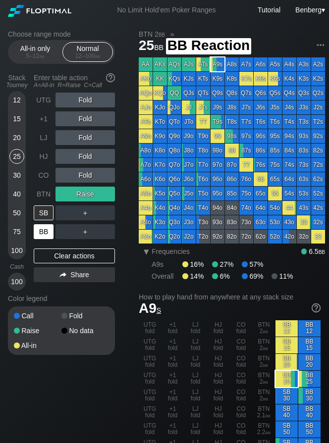
click at [46, 237] on div "BB" at bounding box center [44, 231] width 20 height 15
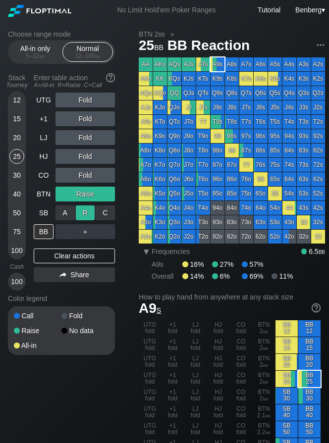
click at [87, 212] on div "R ✕" at bounding box center [85, 212] width 19 height 15
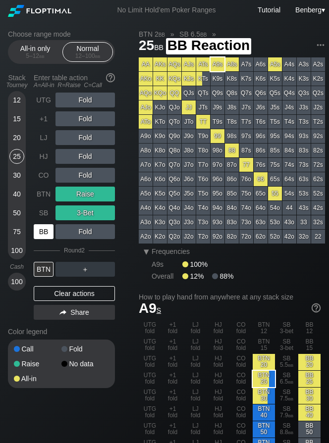
click at [48, 233] on div "BB" at bounding box center [44, 231] width 20 height 15
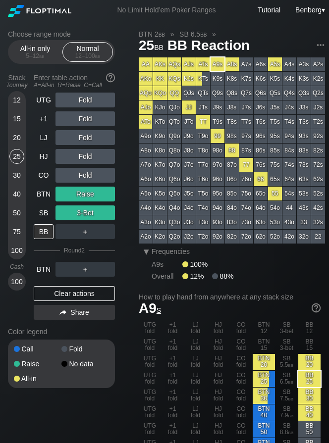
click at [15, 135] on div "20" at bounding box center [16, 137] width 15 height 15
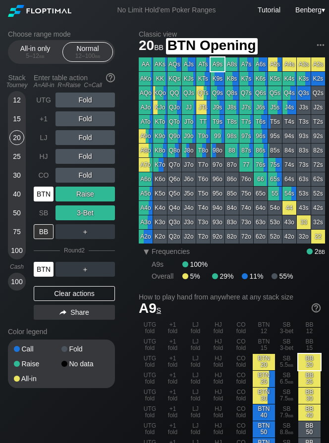
click at [47, 201] on div "BTN" at bounding box center [44, 194] width 20 height 15
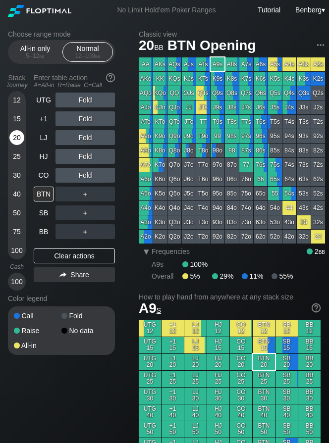
click at [11, 140] on div "20" at bounding box center [16, 137] width 15 height 15
click at [52, 167] on div "CO" at bounding box center [45, 175] width 22 height 19
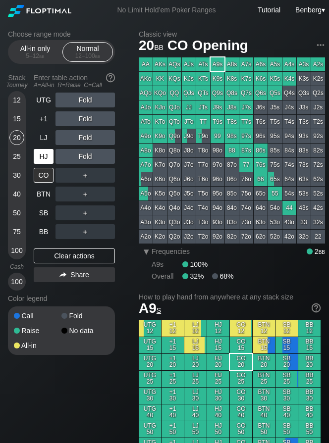
click at [39, 157] on div "HJ" at bounding box center [44, 156] width 20 height 15
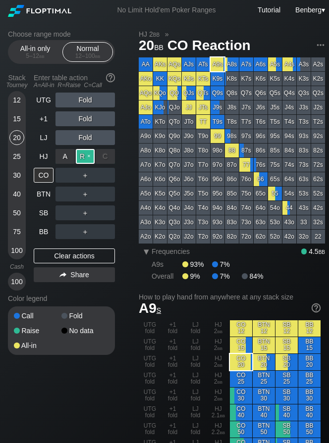
click at [83, 161] on div "R ✕" at bounding box center [85, 156] width 19 height 15
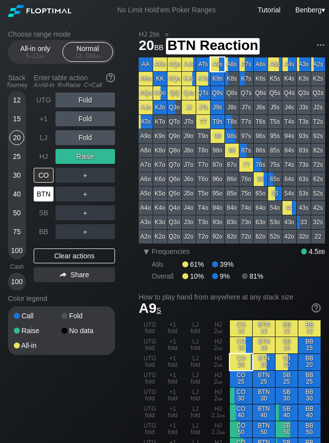
click at [39, 198] on div "BTN" at bounding box center [44, 194] width 20 height 15
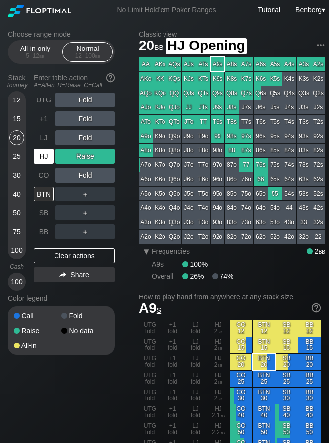
click at [46, 163] on div "HJ" at bounding box center [44, 156] width 20 height 15
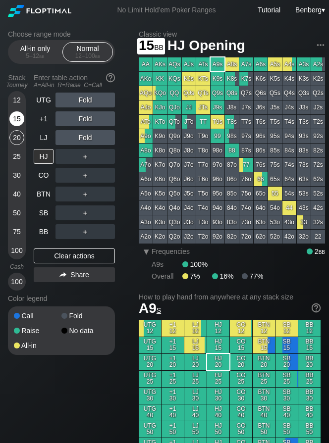
click at [19, 120] on div "15" at bounding box center [16, 118] width 15 height 15
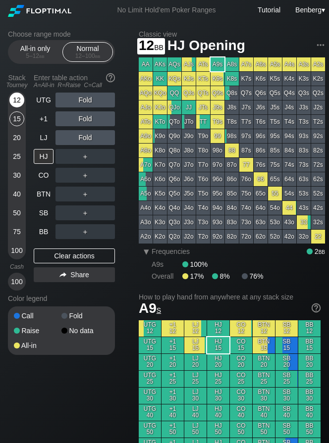
click at [21, 101] on div "12" at bounding box center [16, 100] width 15 height 15
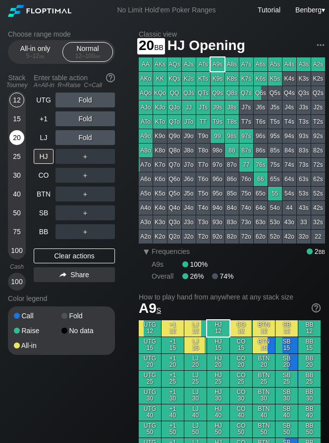
click at [22, 135] on div "20" at bounding box center [16, 137] width 15 height 15
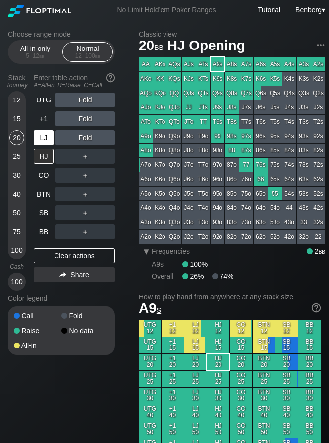
click at [39, 138] on div "LJ" at bounding box center [44, 137] width 20 height 15
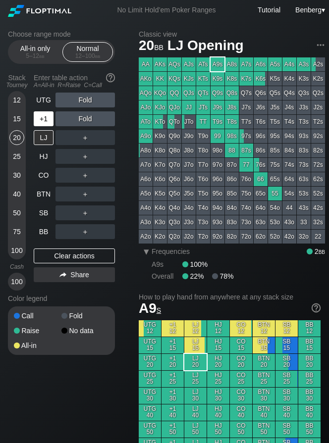
click at [35, 119] on div "+1" at bounding box center [44, 118] width 20 height 15
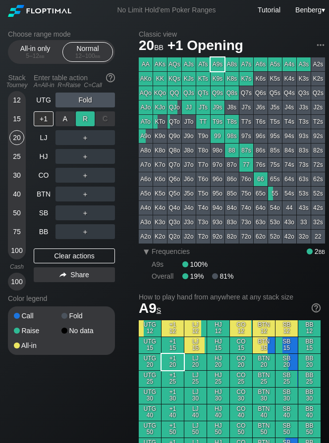
click at [79, 121] on div "R ✕" at bounding box center [85, 118] width 19 height 15
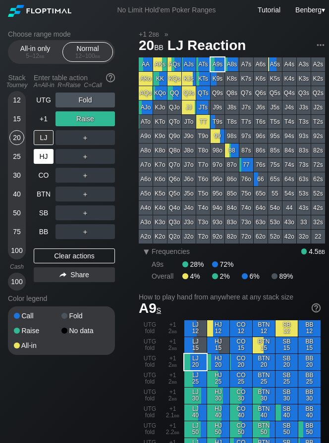
click at [37, 157] on div "HJ" at bounding box center [44, 156] width 20 height 15
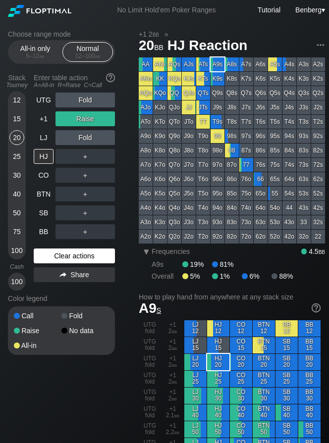
click at [40, 252] on div "Clear actions" at bounding box center [74, 256] width 81 height 15
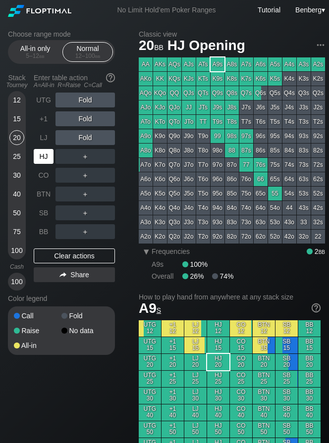
click at [44, 160] on div "HJ" at bounding box center [44, 156] width 20 height 15
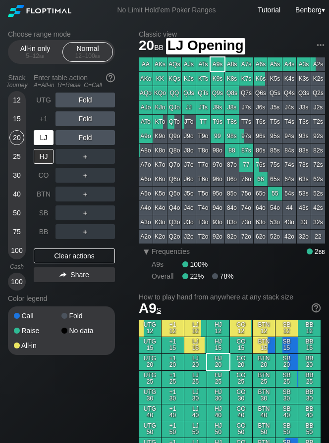
click at [50, 144] on div "LJ" at bounding box center [44, 137] width 20 height 15
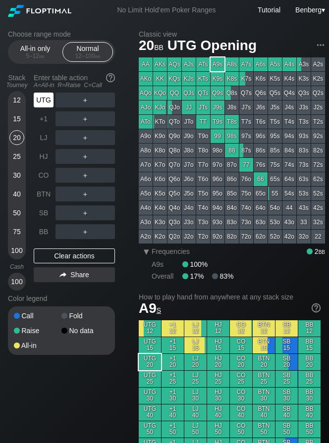
click at [47, 101] on div "UTG" at bounding box center [44, 100] width 20 height 15
click at [41, 194] on div "BTN" at bounding box center [44, 194] width 20 height 15
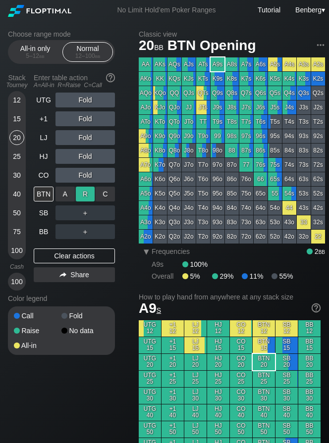
click at [93, 193] on div "R ✕" at bounding box center [85, 194] width 19 height 15
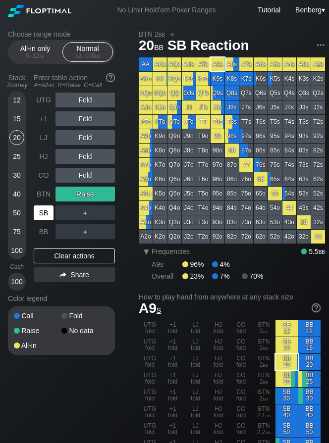
click at [37, 213] on div "SB" at bounding box center [44, 212] width 20 height 15
click at [49, 178] on div "CO" at bounding box center [44, 175] width 20 height 15
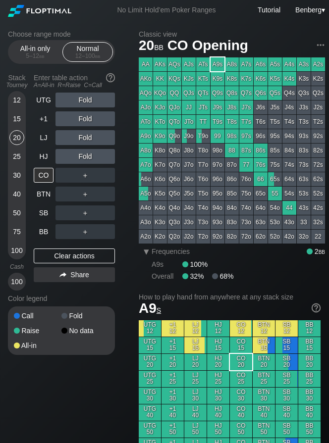
click at [18, 116] on div "15" at bounding box center [16, 118] width 15 height 15
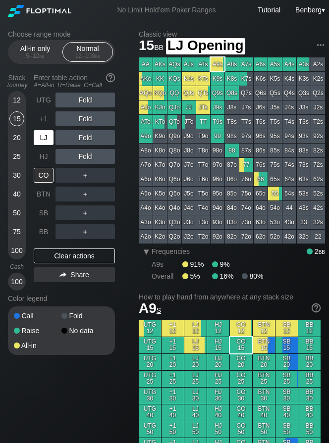
click at [39, 139] on div "LJ" at bounding box center [44, 137] width 20 height 15
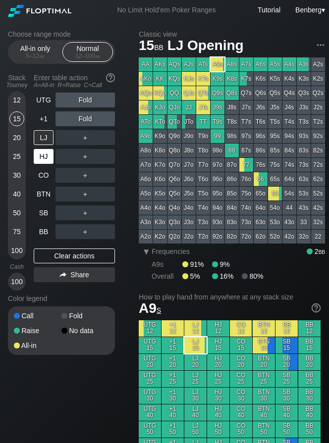
click at [46, 160] on div "HJ" at bounding box center [44, 156] width 20 height 15
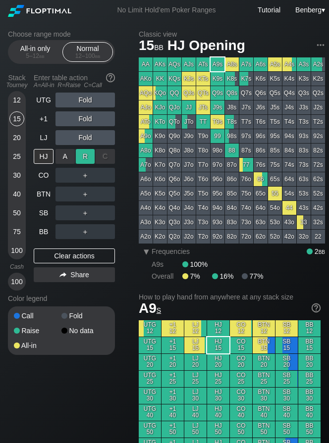
click at [84, 155] on div "R ✕" at bounding box center [85, 156] width 19 height 15
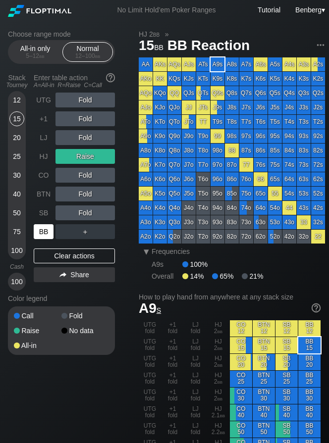
click at [52, 235] on div "BB" at bounding box center [44, 231] width 20 height 15
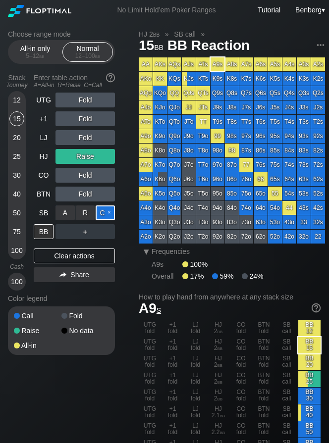
click at [100, 211] on div "C ✕" at bounding box center [105, 212] width 19 height 15
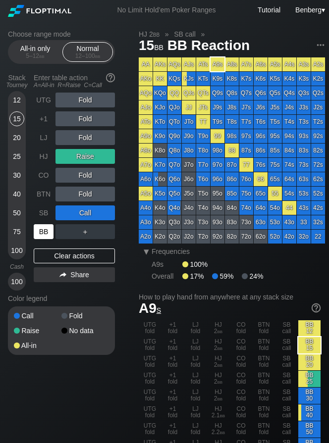
click at [49, 232] on div "BB" at bounding box center [44, 231] width 20 height 15
click at [15, 99] on div "12" at bounding box center [16, 100] width 15 height 15
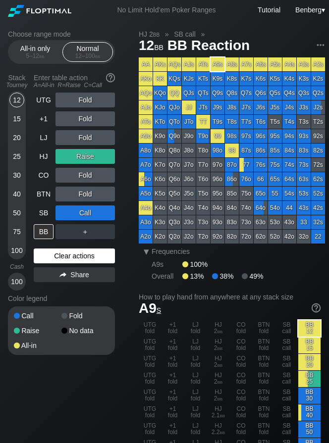
click at [62, 257] on div "Clear actions" at bounding box center [74, 256] width 81 height 15
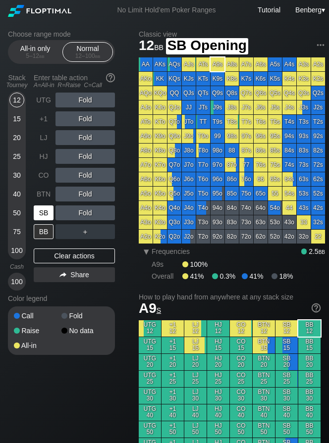
click at [48, 210] on div "SB" at bounding box center [44, 212] width 20 height 15
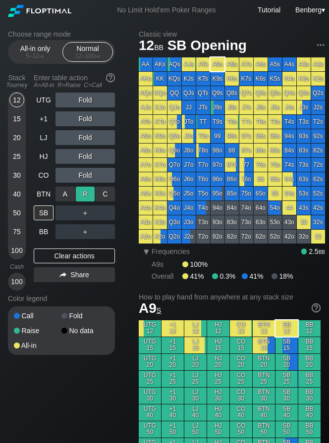
click at [82, 196] on div "R ✕" at bounding box center [85, 194] width 19 height 15
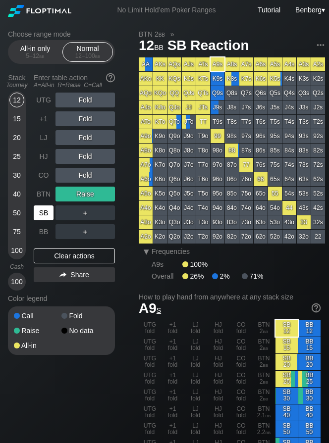
click at [45, 208] on div "SB" at bounding box center [44, 212] width 20 height 15
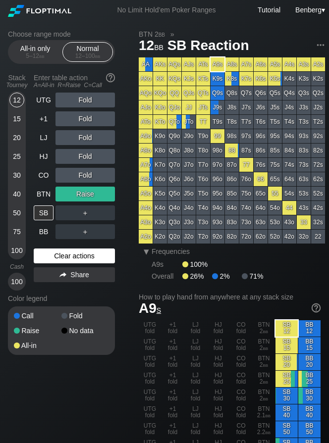
click at [83, 252] on div "Clear actions" at bounding box center [74, 256] width 81 height 15
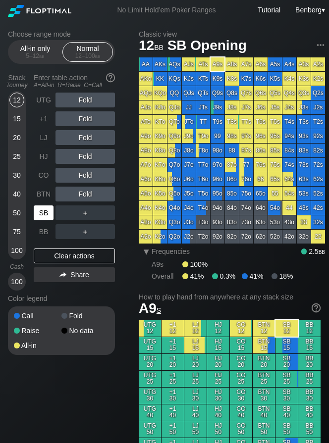
click at [49, 216] on div "SB" at bounding box center [44, 212] width 20 height 15
click at [17, 119] on div "15" at bounding box center [16, 118] width 15 height 15
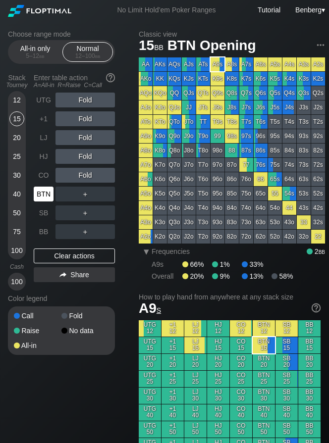
click at [49, 200] on div "BTN" at bounding box center [44, 194] width 20 height 15
click at [53, 195] on div "BTN" at bounding box center [44, 194] width 20 height 15
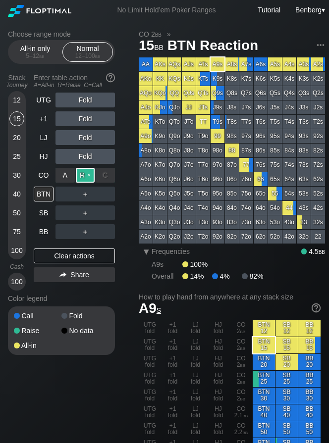
click at [92, 181] on div "R ✕" at bounding box center [85, 175] width 19 height 15
click at [49, 140] on div "LJ" at bounding box center [44, 137] width 20 height 15
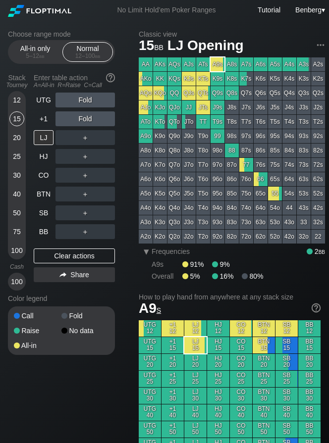
click at [15, 138] on div "20" at bounding box center [16, 137] width 15 height 15
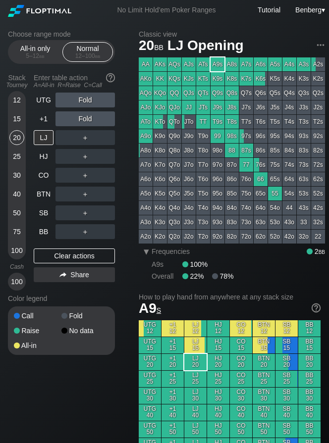
click at [19, 114] on div "15" at bounding box center [16, 118] width 15 height 15
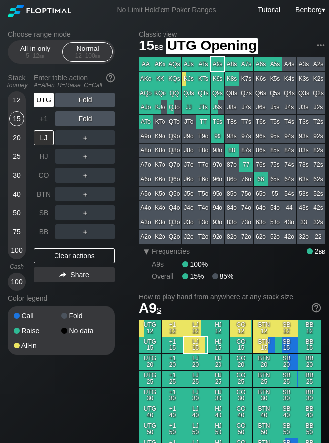
click at [47, 97] on div "UTG" at bounding box center [44, 100] width 20 height 15
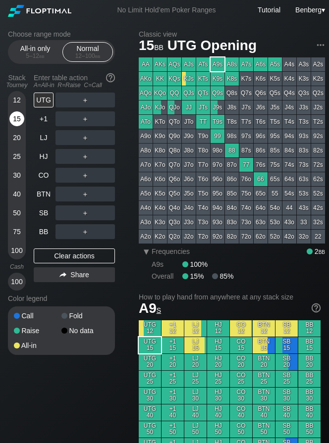
click at [18, 119] on div "15" at bounding box center [16, 118] width 15 height 15
click at [78, 137] on div "R ✕" at bounding box center [85, 137] width 19 height 15
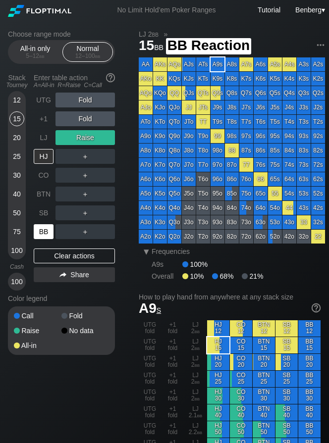
click at [34, 239] on div "BB" at bounding box center [44, 231] width 20 height 15
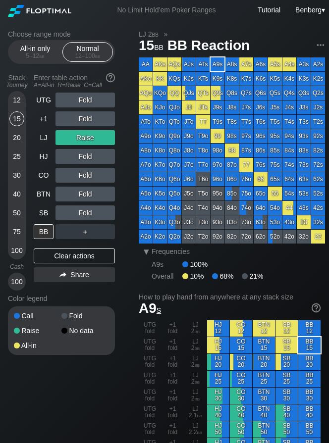
drag, startPoint x: 13, startPoint y: 97, endPoint x: 14, endPoint y: 102, distance: 6.0
click at [13, 97] on div "12" at bounding box center [16, 100] width 15 height 15
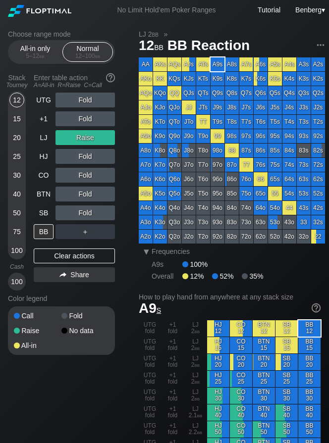
drag, startPoint x: 64, startPoint y: 262, endPoint x: 51, endPoint y: 245, distance: 22.0
click at [62, 260] on div "Clear actions" at bounding box center [74, 256] width 81 height 15
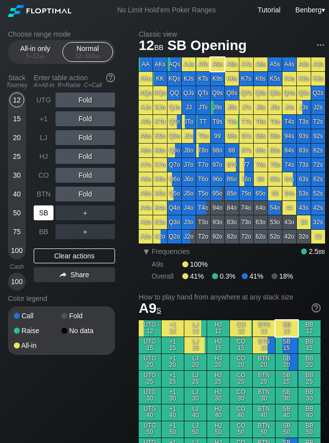
click at [43, 218] on div "SB" at bounding box center [44, 212] width 20 height 15
drag, startPoint x: 14, startPoint y: 121, endPoint x: 16, endPoint y: 132, distance: 11.0
click at [14, 121] on div "15" at bounding box center [16, 118] width 15 height 15
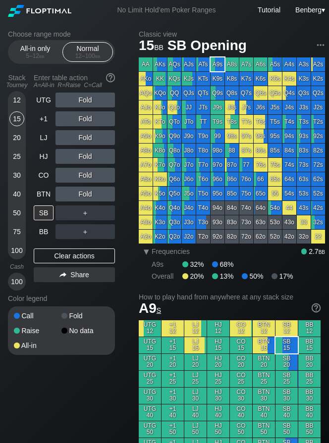
click at [33, 197] on div "Stack Tourney Enter table action A=All-in R=Raise C=Call 12 15 20 25 30 40 50 7…" at bounding box center [61, 180] width 107 height 221
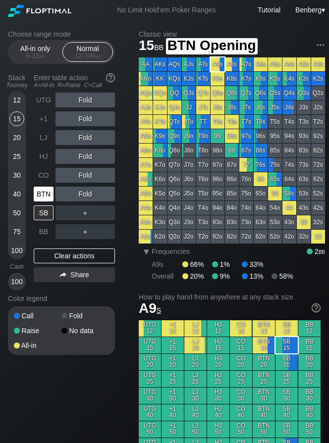
click at [41, 195] on div "BTN" at bounding box center [44, 194] width 20 height 15
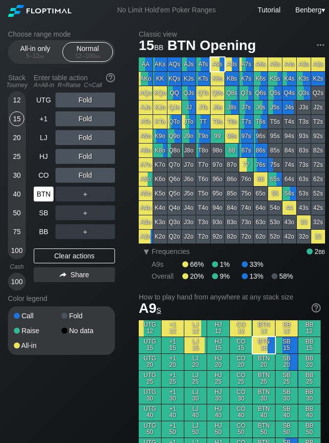
click at [34, 191] on div "BTN" at bounding box center [44, 194] width 20 height 15
click at [46, 62] on div "All-in only 5 – 12 bb Normal 12 – 100 bb" at bounding box center [61, 52] width 107 height 24
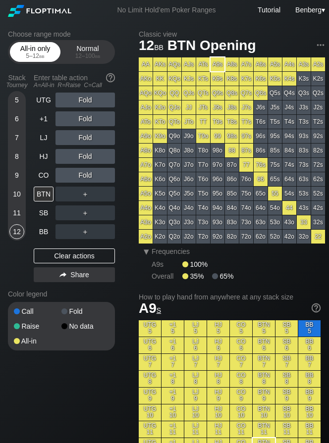
click at [42, 58] on span "bb" at bounding box center [41, 55] width 5 height 7
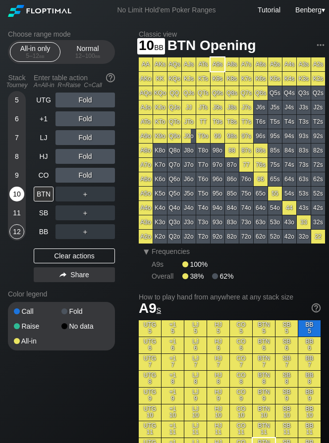
click at [20, 192] on div "10" at bounding box center [16, 194] width 15 height 15
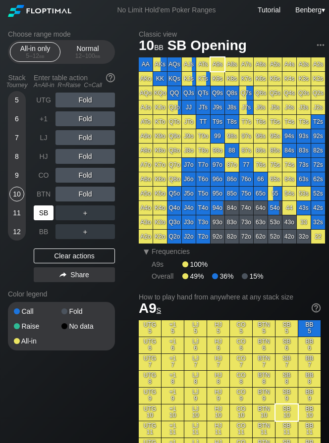
click at [47, 211] on div "SB" at bounding box center [44, 212] width 20 height 15
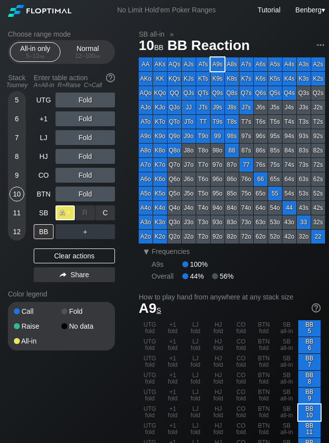
click at [64, 211] on div "A ✕" at bounding box center [64, 212] width 19 height 15
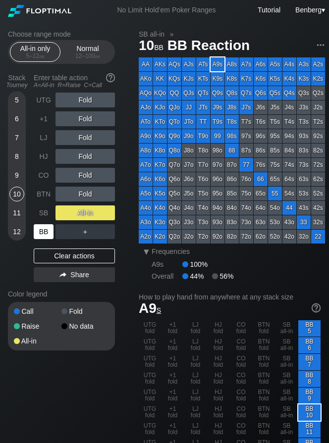
click at [49, 233] on div "BB" at bounding box center [44, 231] width 20 height 15
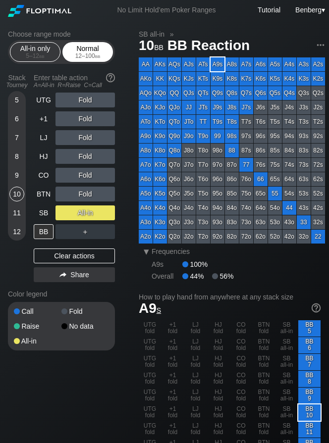
click at [75, 59] on div "Normal 12 – 100 bb" at bounding box center [88, 52] width 46 height 19
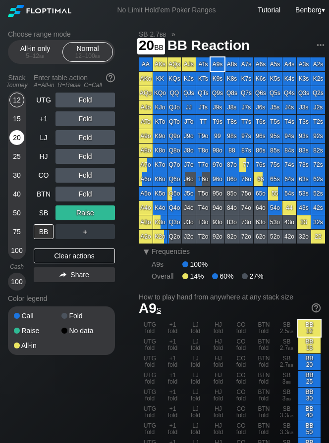
click at [15, 147] on div "20" at bounding box center [16, 139] width 15 height 19
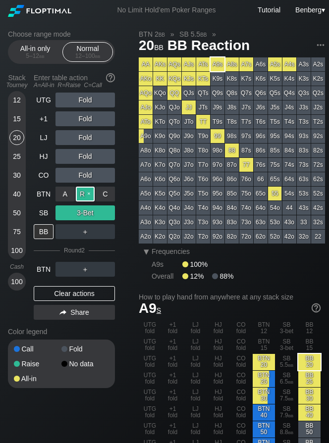
click at [87, 196] on div "R ✕" at bounding box center [85, 194] width 19 height 15
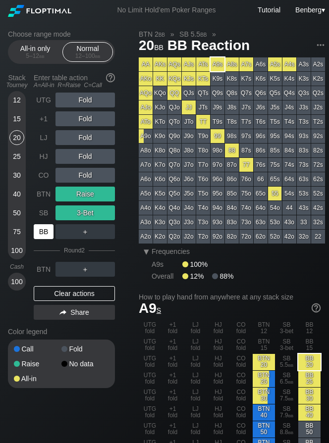
click at [47, 236] on div "BB" at bounding box center [44, 231] width 20 height 15
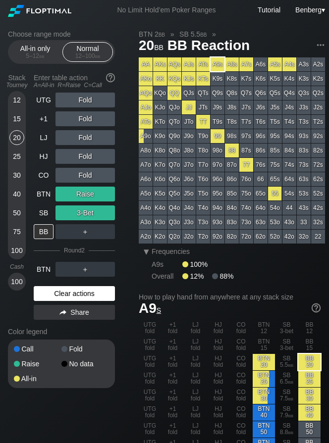
click at [51, 291] on div "Clear actions" at bounding box center [74, 293] width 81 height 15
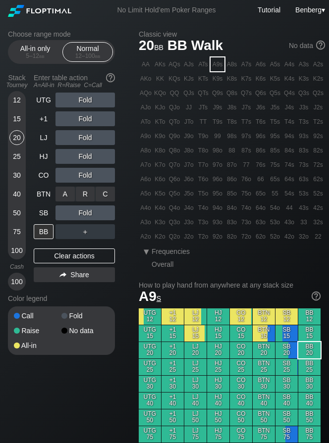
click at [89, 197] on div "R ✕" at bounding box center [85, 194] width 19 height 15
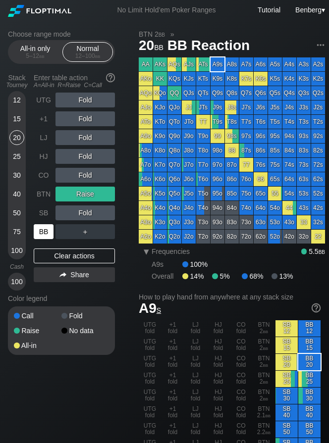
click at [49, 227] on div "BB" at bounding box center [44, 231] width 20 height 15
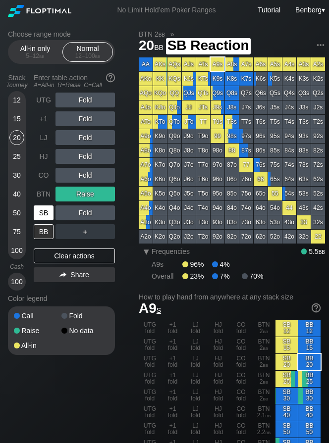
click at [42, 212] on div "SB" at bounding box center [44, 212] width 20 height 15
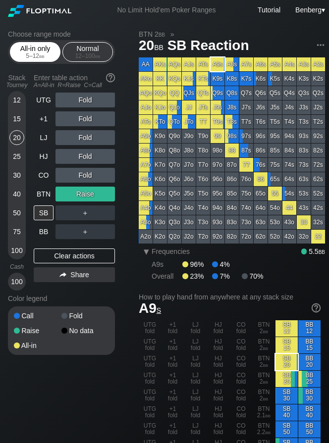
click at [32, 56] on div "5 – 12 bb" at bounding box center [35, 55] width 42 height 7
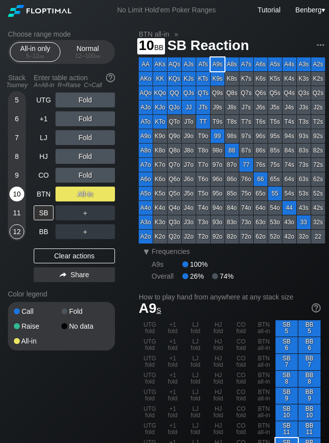
click at [14, 193] on div "10" at bounding box center [16, 194] width 15 height 15
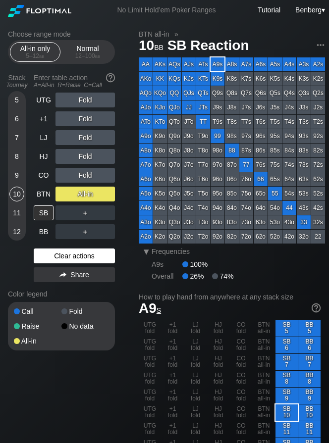
click at [55, 256] on div "Clear actions" at bounding box center [74, 256] width 81 height 15
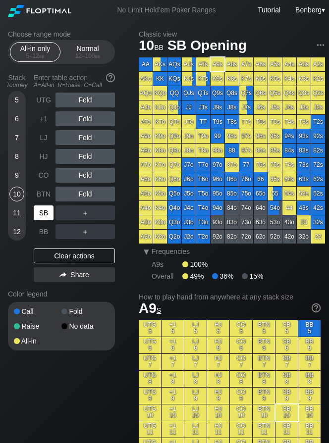
click at [45, 218] on div "SB" at bounding box center [44, 212] width 20 height 15
click at [39, 189] on div "BTN" at bounding box center [44, 194] width 20 height 15
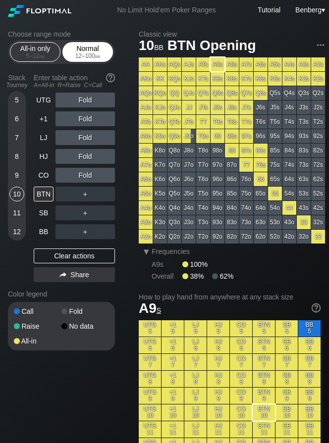
click at [86, 54] on div "12 – 100 bb" at bounding box center [88, 55] width 42 height 7
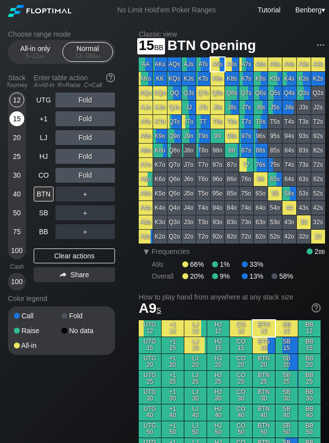
click at [21, 112] on div "15" at bounding box center [16, 118] width 15 height 15
click at [14, 139] on div "20" at bounding box center [16, 137] width 15 height 15
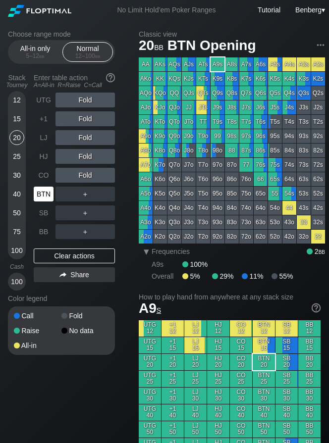
click at [49, 197] on div "BTN" at bounding box center [44, 194] width 20 height 15
click at [86, 197] on div "R ✕" at bounding box center [85, 194] width 19 height 15
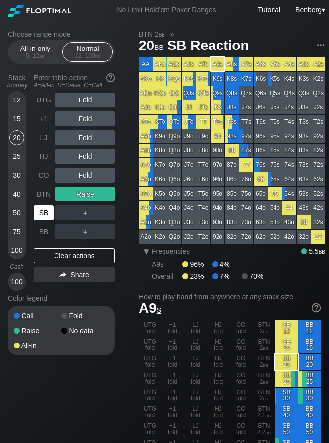
click at [45, 215] on div "SB" at bounding box center [44, 212] width 20 height 15
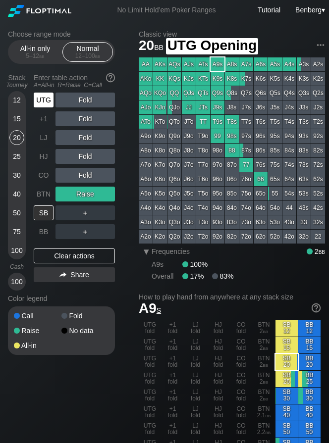
drag, startPoint x: 51, startPoint y: 105, endPoint x: 58, endPoint y: 102, distance: 8.0
click at [51, 105] on div "UTG" at bounding box center [44, 100] width 20 height 15
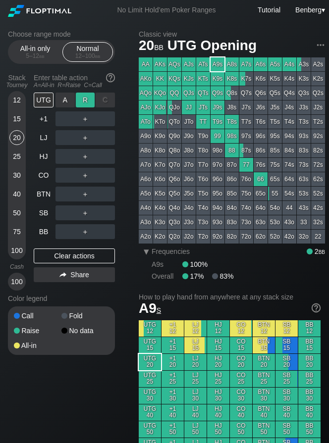
click at [81, 100] on div "R ✕" at bounding box center [85, 100] width 19 height 15
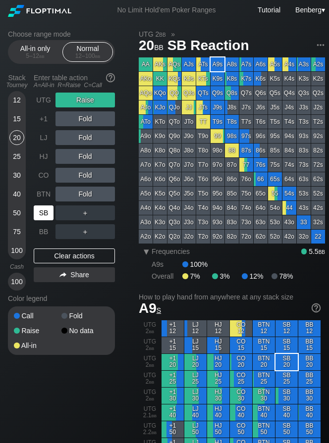
click at [43, 212] on div "SB" at bounding box center [44, 212] width 20 height 15
click at [22, 155] on div "25" at bounding box center [16, 156] width 15 height 15
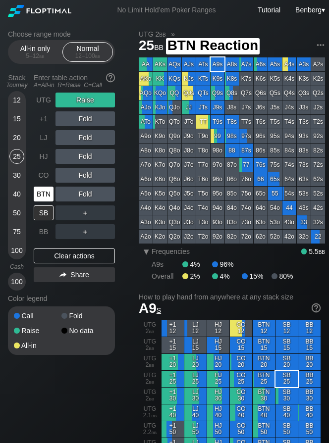
click at [42, 195] on div "BTN" at bounding box center [44, 194] width 20 height 15
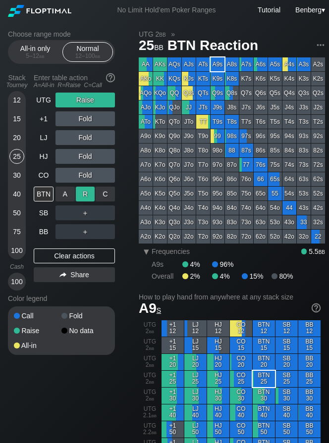
click at [79, 198] on div "R ✕" at bounding box center [85, 194] width 19 height 15
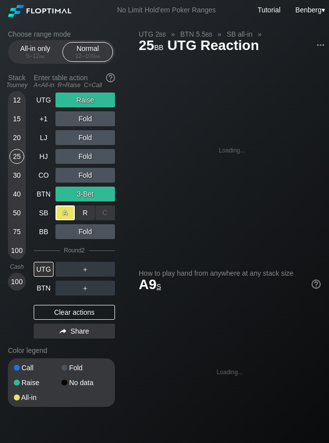
click at [70, 211] on div "A ✕" at bounding box center [64, 212] width 19 height 15
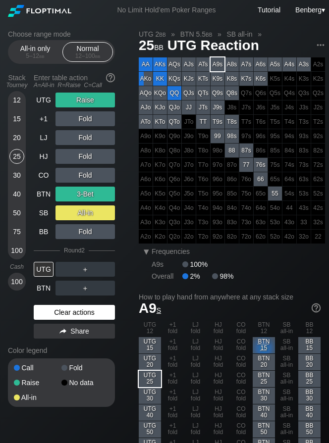
click at [51, 307] on div "Clear actions" at bounding box center [74, 312] width 81 height 15
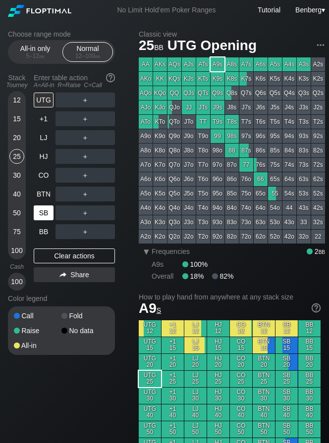
click at [42, 215] on div "SB" at bounding box center [44, 212] width 20 height 15
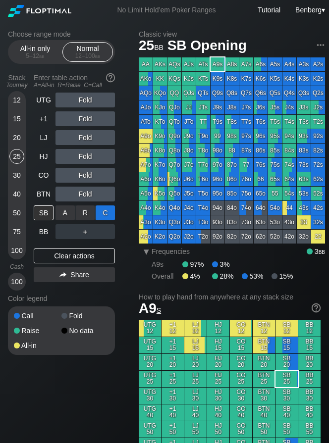
click at [105, 213] on div "C ✕" at bounding box center [105, 212] width 19 height 15
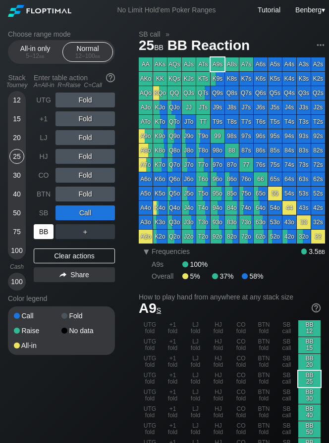
click at [45, 232] on div "BB" at bounding box center [44, 231] width 20 height 15
click at [15, 143] on div "20" at bounding box center [16, 137] width 15 height 15
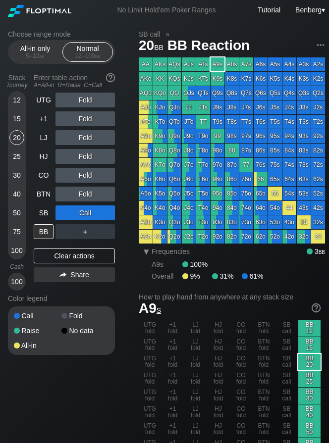
click at [176, 20] on div "No Limit Hold’em Poker Ranges Tutorial Benberg ▾" at bounding box center [166, 10] width 333 height 20
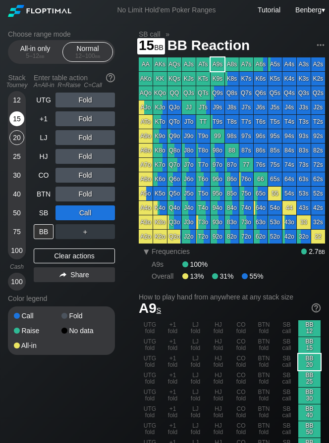
click at [12, 123] on div "15" at bounding box center [16, 118] width 15 height 15
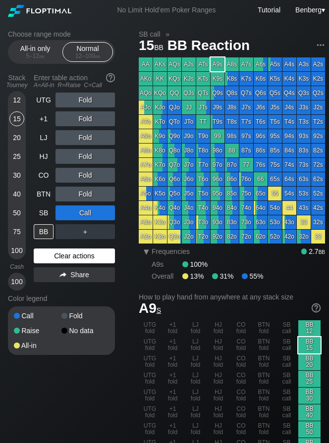
click at [44, 253] on div "Clear actions" at bounding box center [74, 256] width 81 height 15
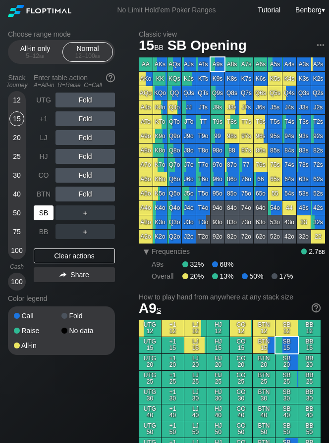
click at [45, 205] on div "SB" at bounding box center [45, 213] width 22 height 19
click at [40, 200] on div "BTN" at bounding box center [44, 194] width 20 height 15
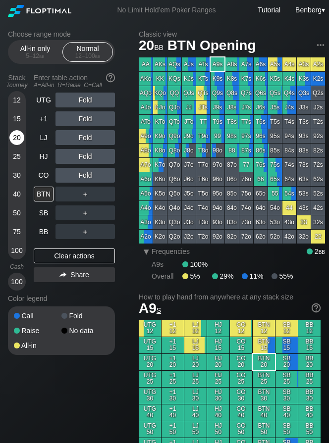
click at [15, 143] on div "20" at bounding box center [16, 137] width 15 height 15
click at [14, 99] on div "12" at bounding box center [16, 100] width 15 height 15
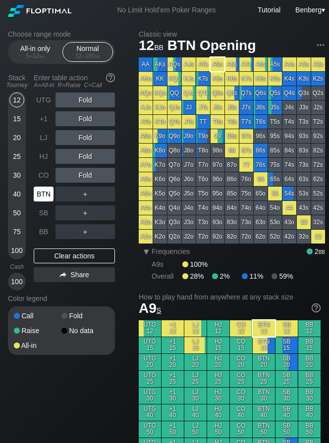
click at [35, 197] on div "BTN" at bounding box center [44, 194] width 20 height 15
click at [86, 195] on div "R ✕" at bounding box center [85, 194] width 19 height 15
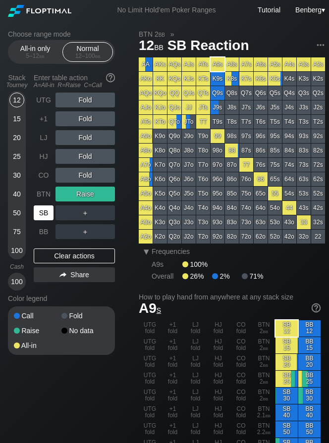
click at [44, 215] on div "SB" at bounding box center [44, 212] width 20 height 15
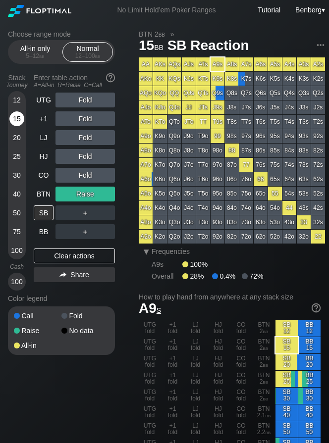
click at [18, 122] on div "15" at bounding box center [16, 118] width 15 height 15
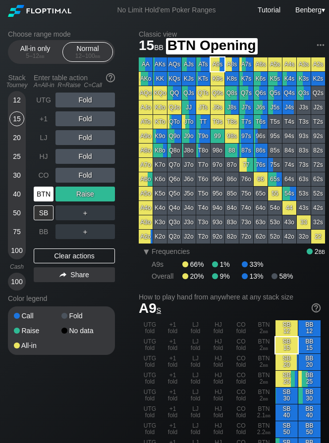
click at [40, 200] on div "BTN" at bounding box center [44, 194] width 20 height 15
